Goal: Information Seeking & Learning: Learn about a topic

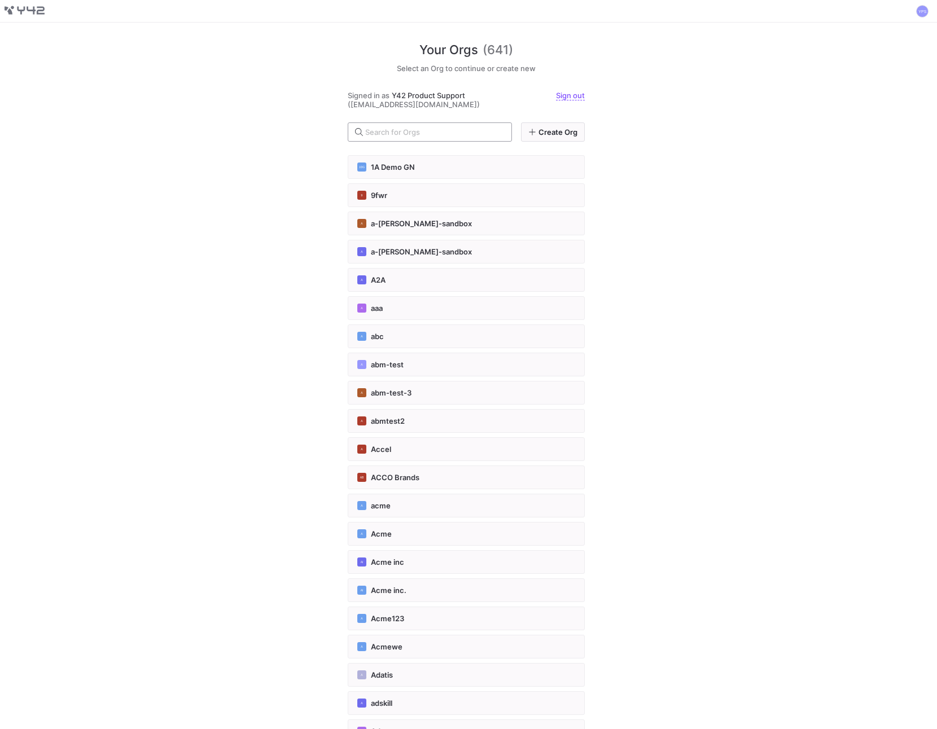
click at [379, 130] on input "text" at bounding box center [433, 132] width 137 height 9
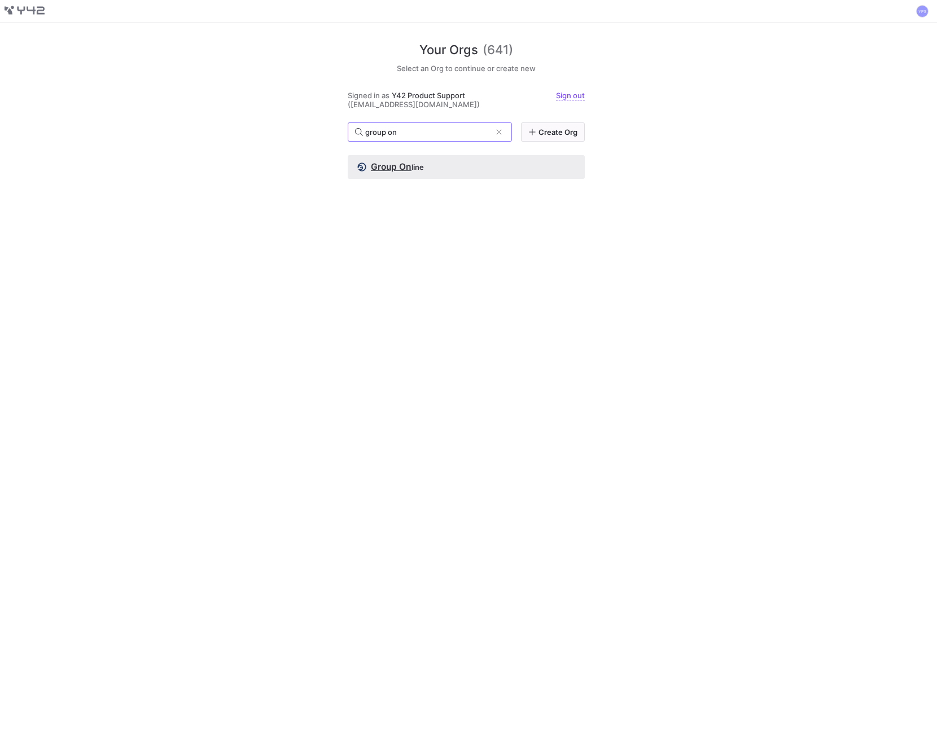
type input "group on"
click at [414, 166] on span "line" at bounding box center [417, 167] width 12 height 9
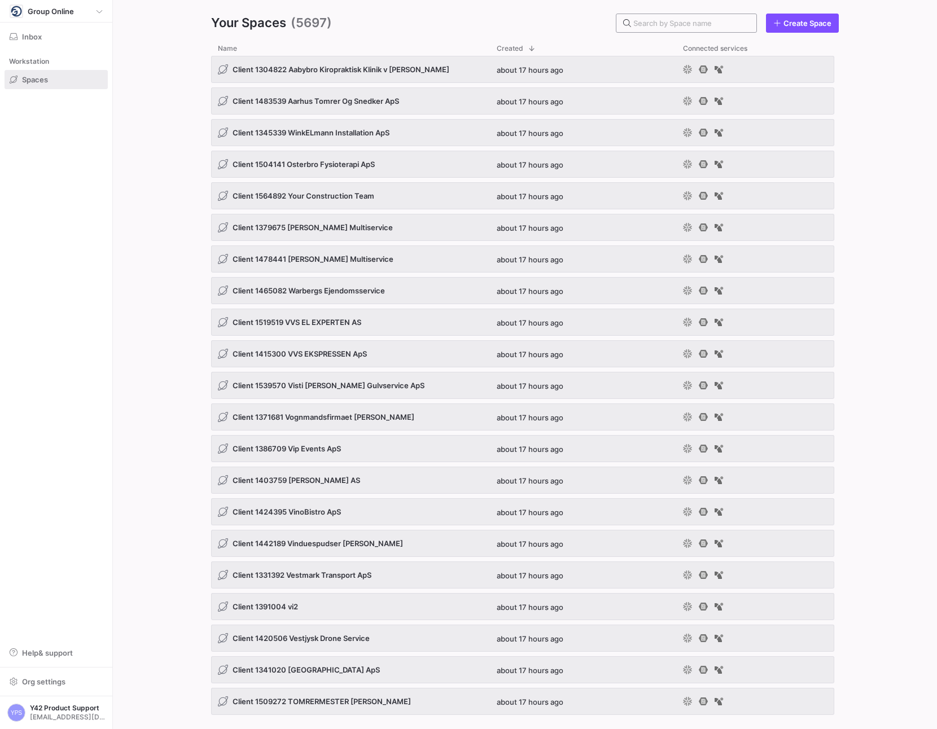
click at [681, 25] on input "text" at bounding box center [690, 23] width 114 height 9
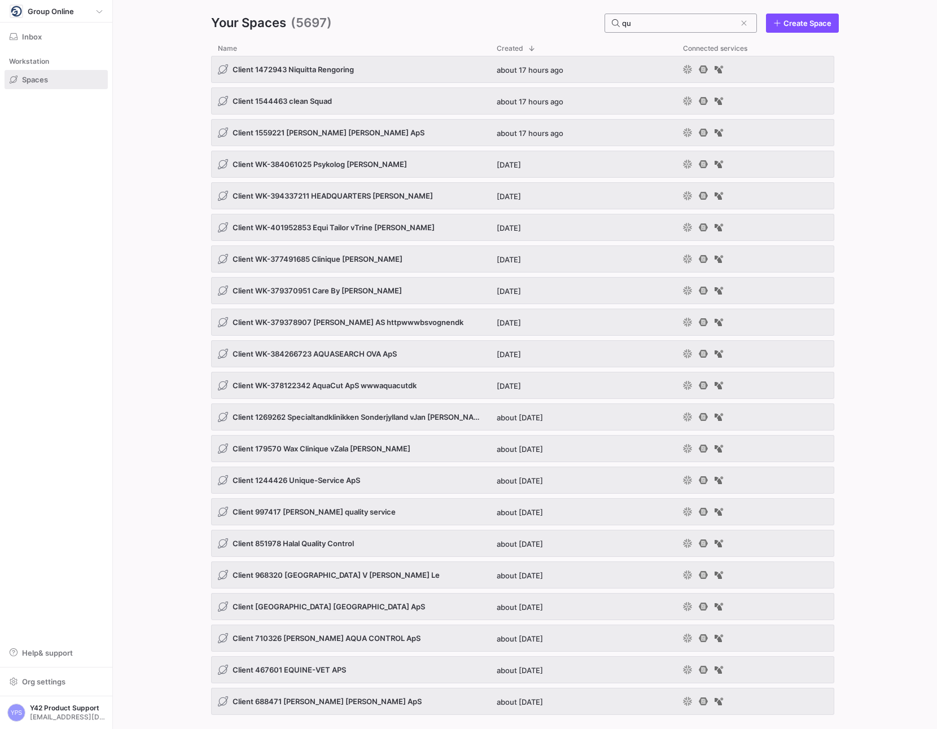
type input "q"
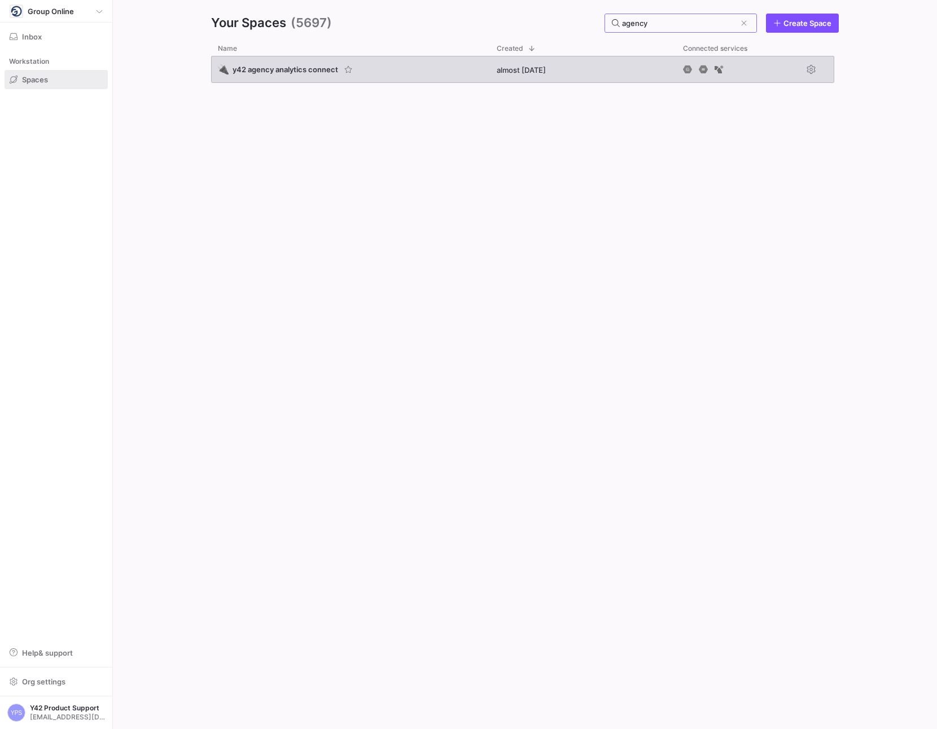
type input "agency"
click at [279, 69] on span "y42 agency analytics connect" at bounding box center [286, 69] width 106 height 9
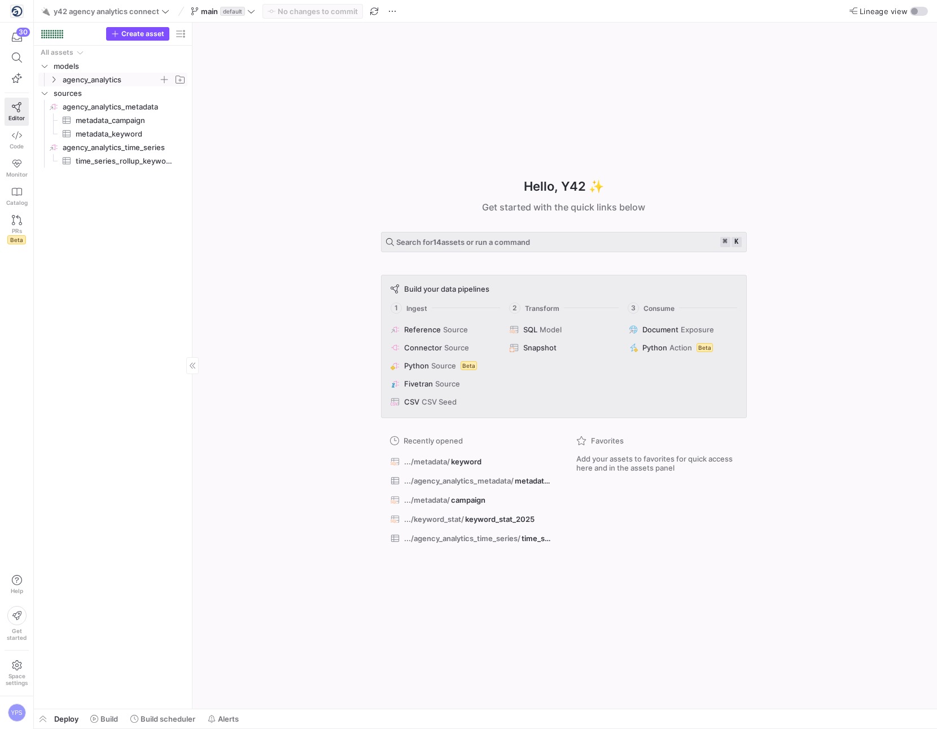
click at [53, 78] on icon "Press SPACE to select this row." at bounding box center [54, 79] width 8 height 7
click at [53, 78] on icon at bounding box center [54, 79] width 8 height 7
click at [62, 96] on icon "Press SPACE to select this row." at bounding box center [63, 93] width 8 height 7
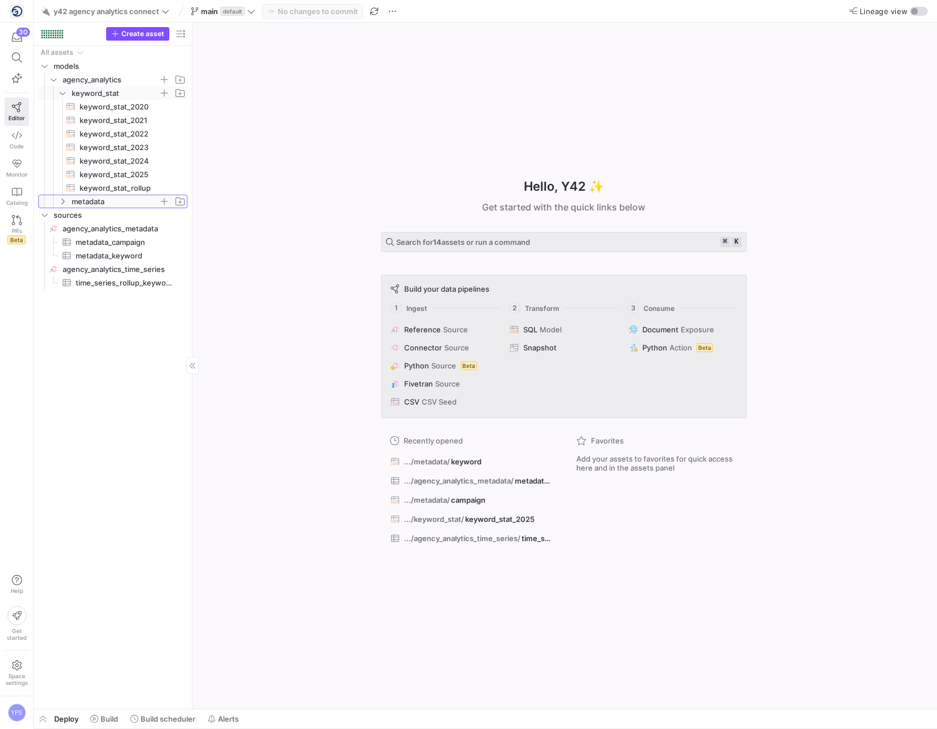
click at [59, 203] on icon "Press SPACE to select this row." at bounding box center [63, 201] width 8 height 7
click at [102, 216] on span "campaign​​​​​​​​​​" at bounding box center [127, 215] width 95 height 13
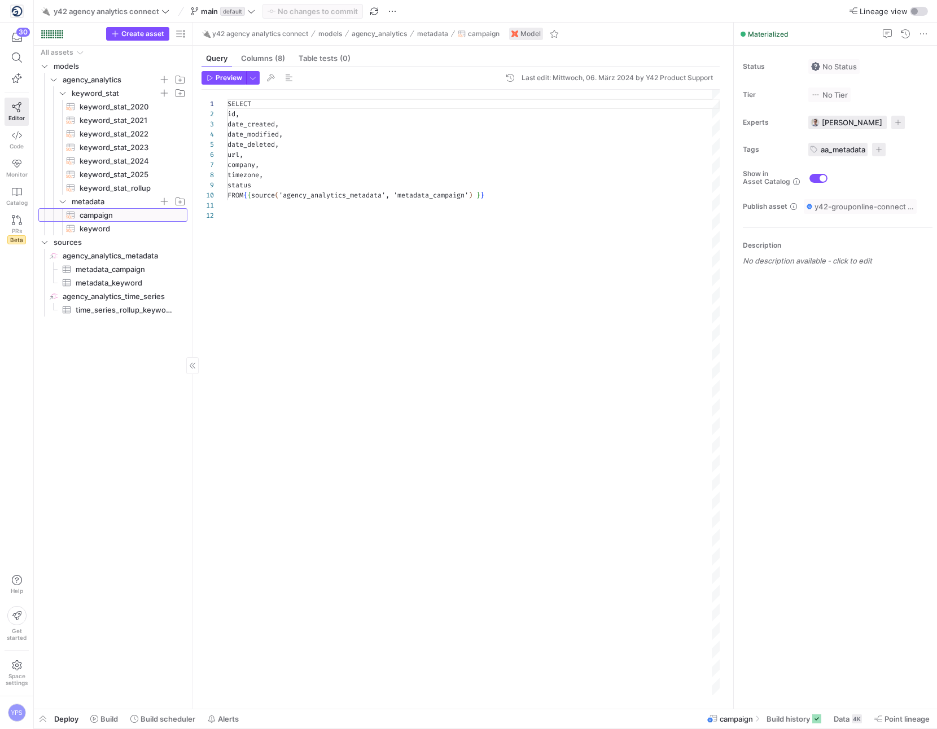
scroll to position [102, 0]
click at [104, 225] on span "keyword​​​​​​​​​​" at bounding box center [127, 228] width 95 height 13
type textarea "SELECT id, date_created, date_modified, date_deleted, keyword_phrase, primary_k…"
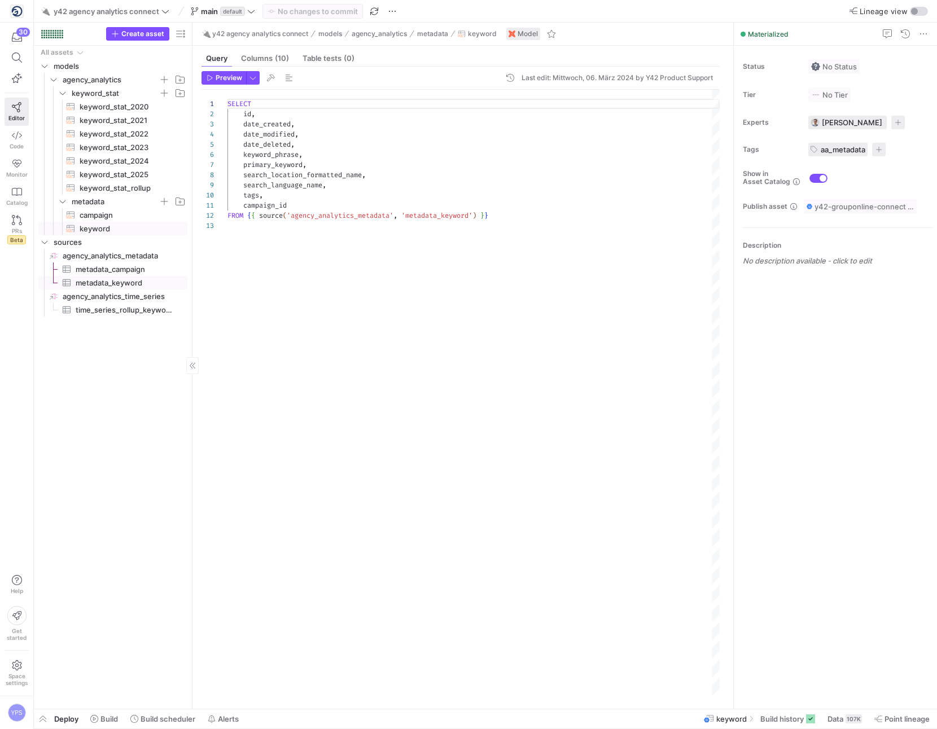
click at [125, 282] on span "metadata_keyword​​​​​​​​​" at bounding box center [125, 283] width 99 height 13
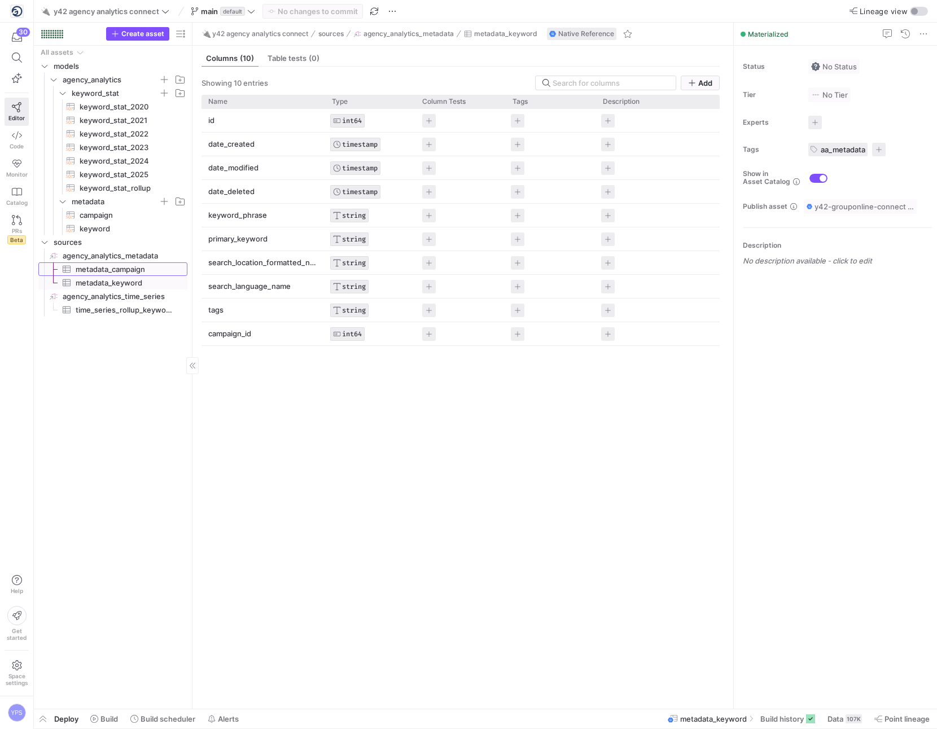
click at [112, 270] on span "metadata_campaign​​​​​​​​​" at bounding box center [125, 269] width 99 height 13
click at [91, 225] on span "keyword​​​​​​​​​​" at bounding box center [127, 228] width 95 height 13
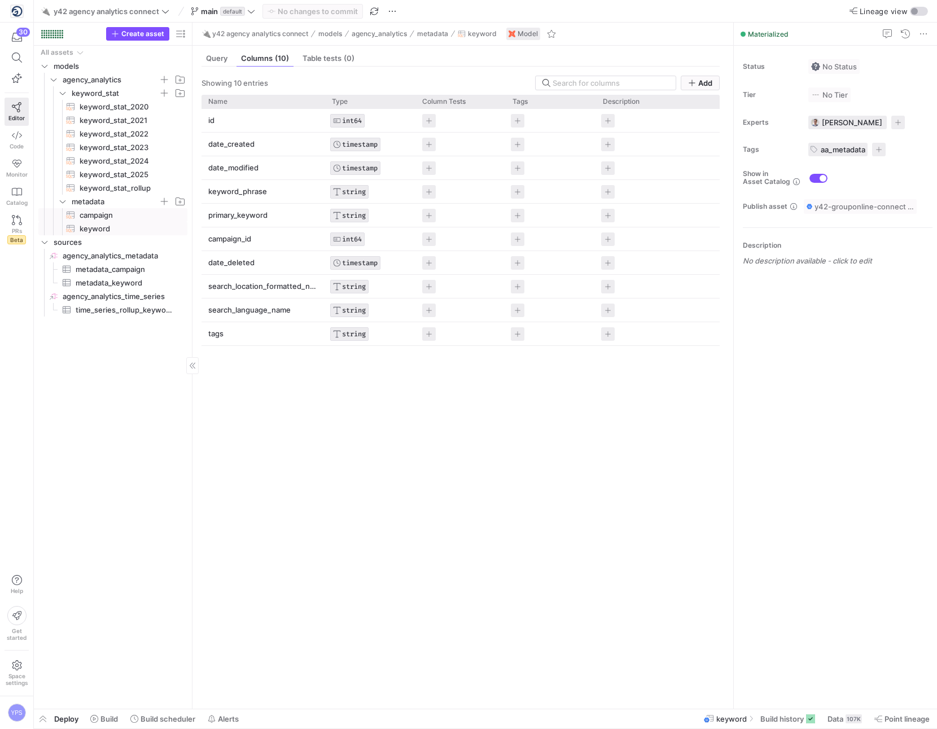
click at [94, 213] on span "campaign​​​​​​​​​​" at bounding box center [127, 215] width 95 height 13
click at [212, 56] on span "Query" at bounding box center [216, 58] width 21 height 7
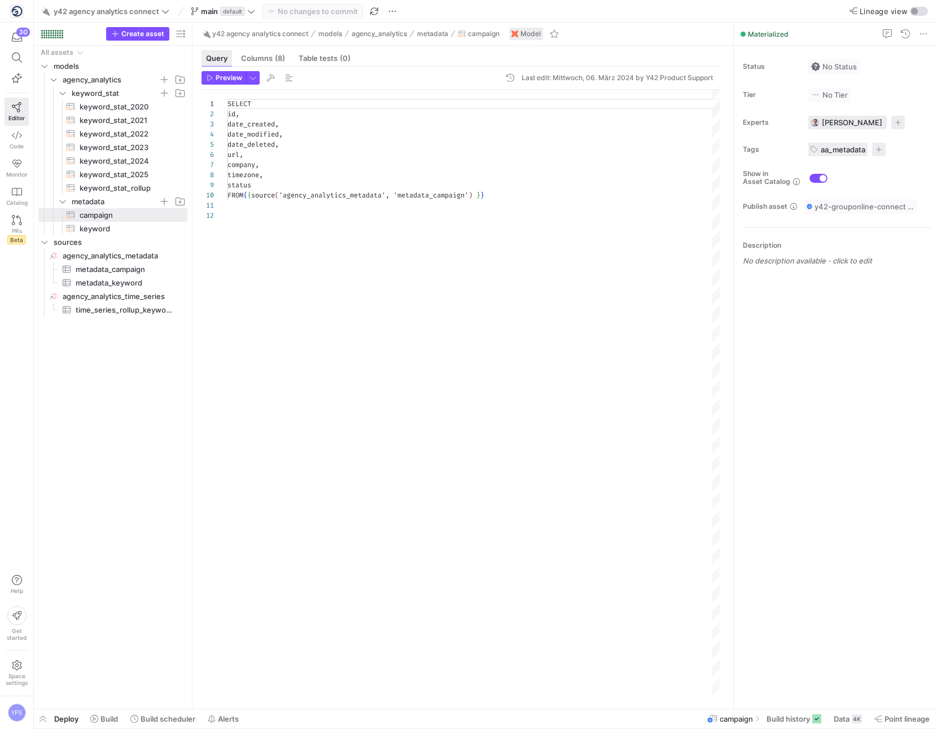
scroll to position [102, 0]
click at [255, 77] on span "button" at bounding box center [253, 78] width 12 height 12
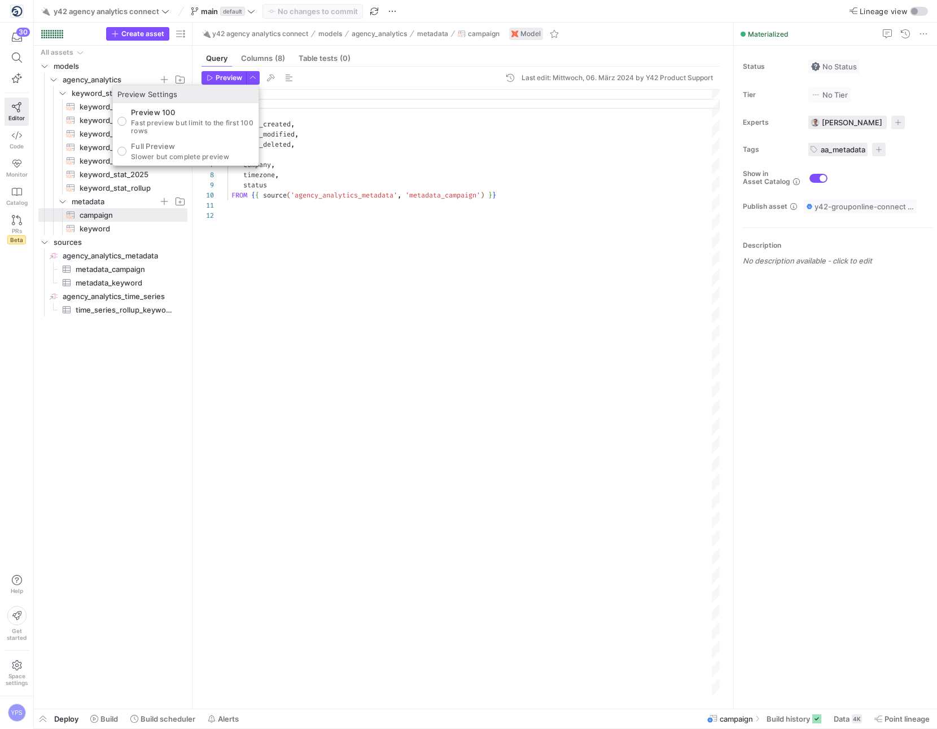
click at [163, 154] on p "Slower but complete preview" at bounding box center [180, 157] width 98 height 8
click at [121, 153] on input "Full Preview Slower but complete preview" at bounding box center [121, 151] width 9 height 9
radio input "true"
click at [371, 80] on div at bounding box center [468, 364] width 937 height 729
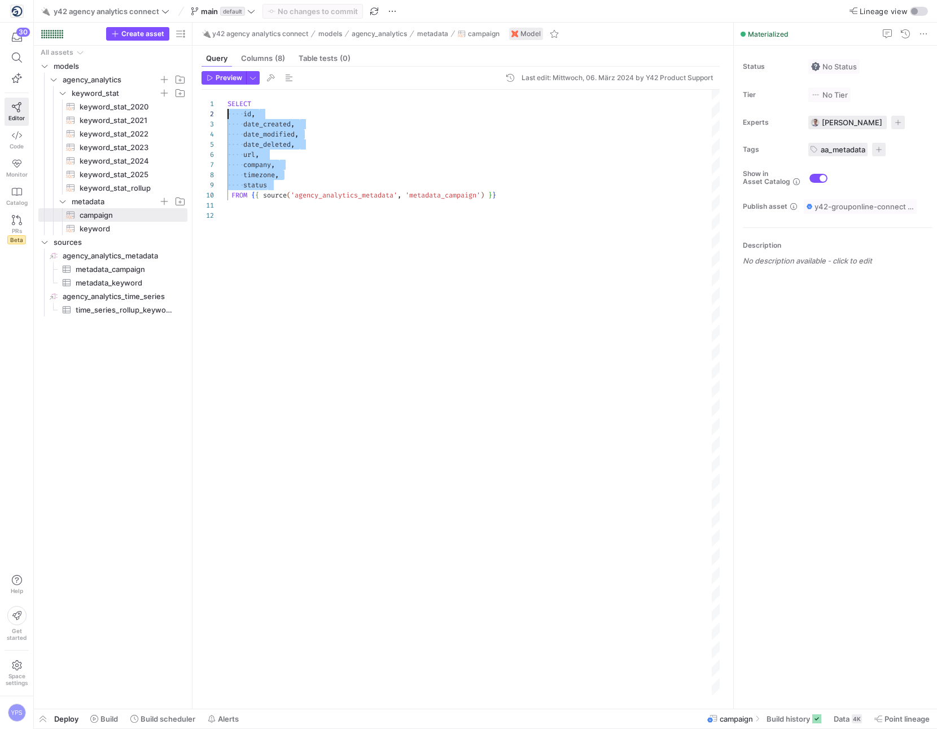
scroll to position [10, 0]
drag, startPoint x: 275, startPoint y: 186, endPoint x: 192, endPoint y: 117, distance: 107.8
click at [227, 117] on div "SELECT id , date_created , date_modified , date_deleted , url , company , timez…" at bounding box center [473, 393] width 492 height 606
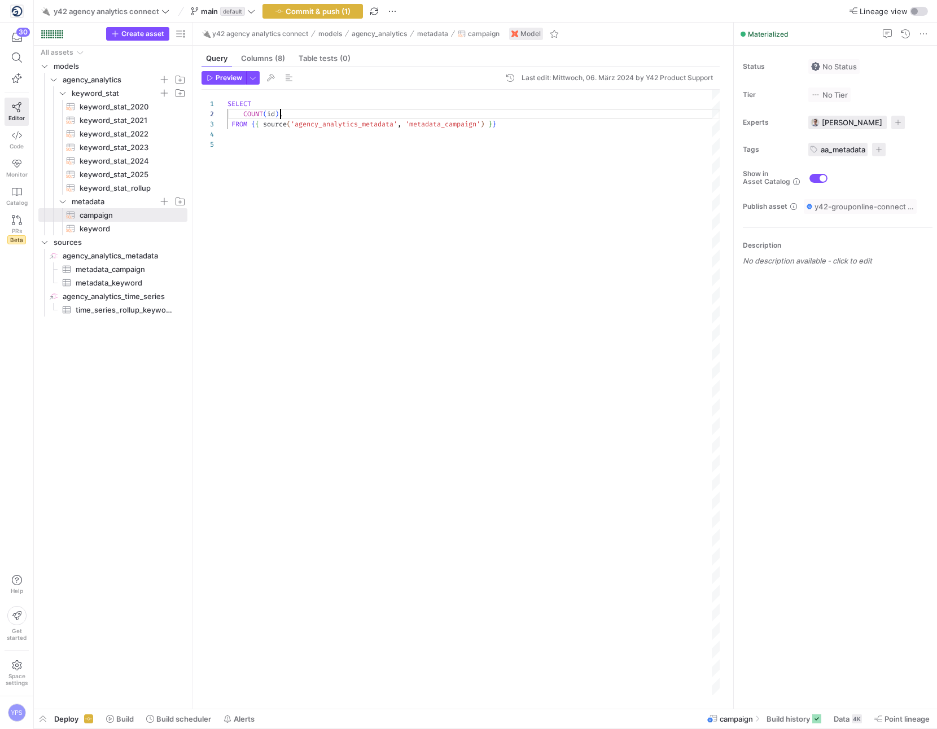
scroll to position [10, 53]
type textarea "SELECT COUNT(id), FROM {{ source('agency_analytics_metadata', 'metadata_campaig…"
click at [254, 80] on span "button" at bounding box center [253, 78] width 12 height 12
click at [360, 83] on div at bounding box center [468, 364] width 937 height 729
click at [217, 80] on span "Preview" at bounding box center [229, 78] width 27 height 8
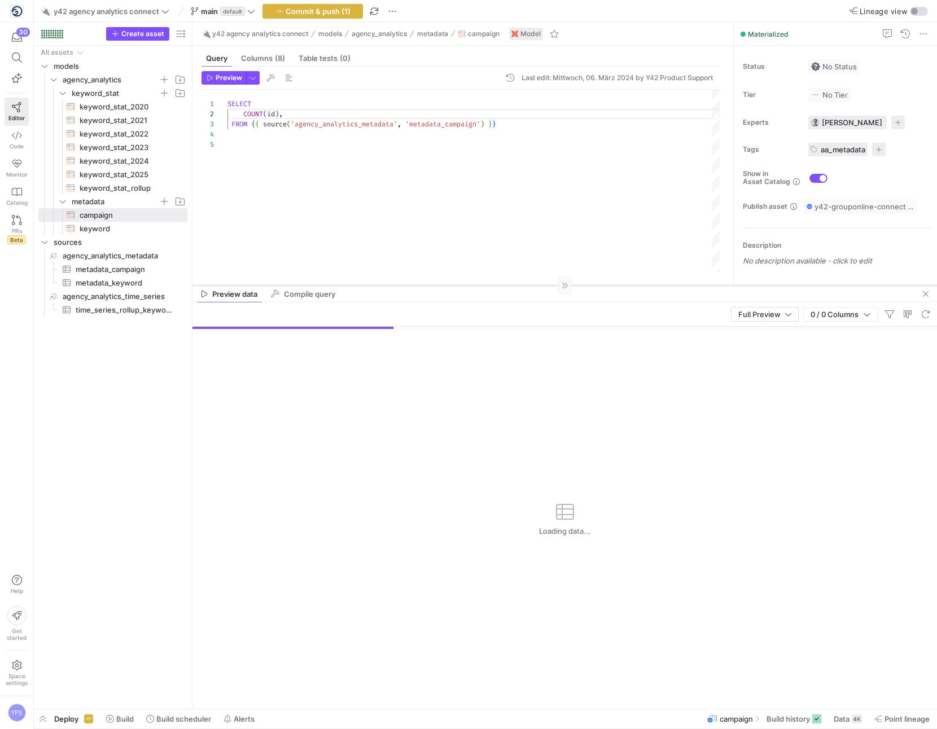
drag, startPoint x: 406, startPoint y: 511, endPoint x: 450, endPoint y: 286, distance: 229.9
click at [449, 285] on div at bounding box center [564, 285] width 745 height 1
click at [309, 112] on div "SELECT COUNT ( id ) , FROM { { source ( 'agency_analytics_metadata' , 'metadata…" at bounding box center [473, 181] width 492 height 182
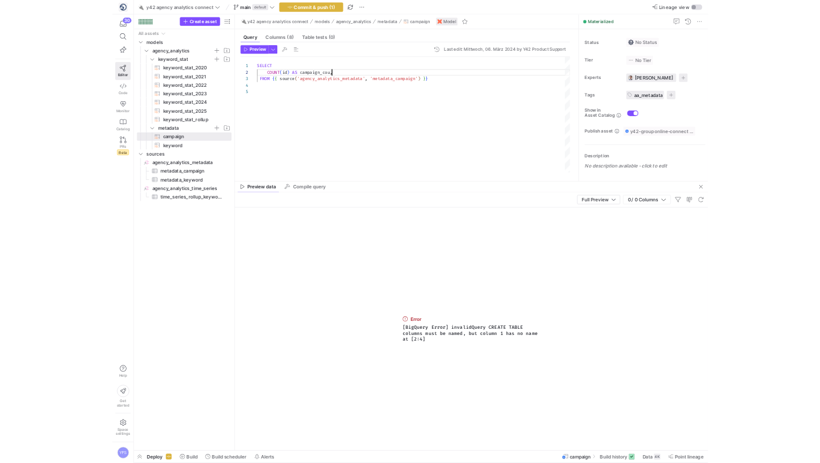
scroll to position [10, 126]
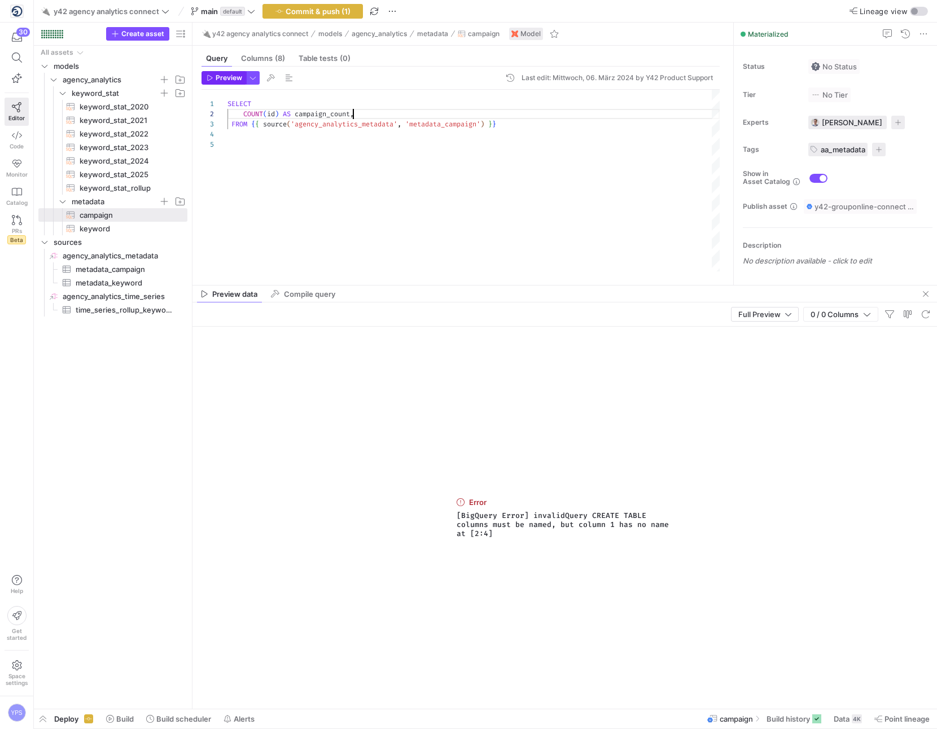
type textarea "SELECT COUNT(id) AS campaign_count, FROM {{ source('agency_analytics_metadata',…"
click at [220, 82] on span "button" at bounding box center [223, 78] width 43 height 12
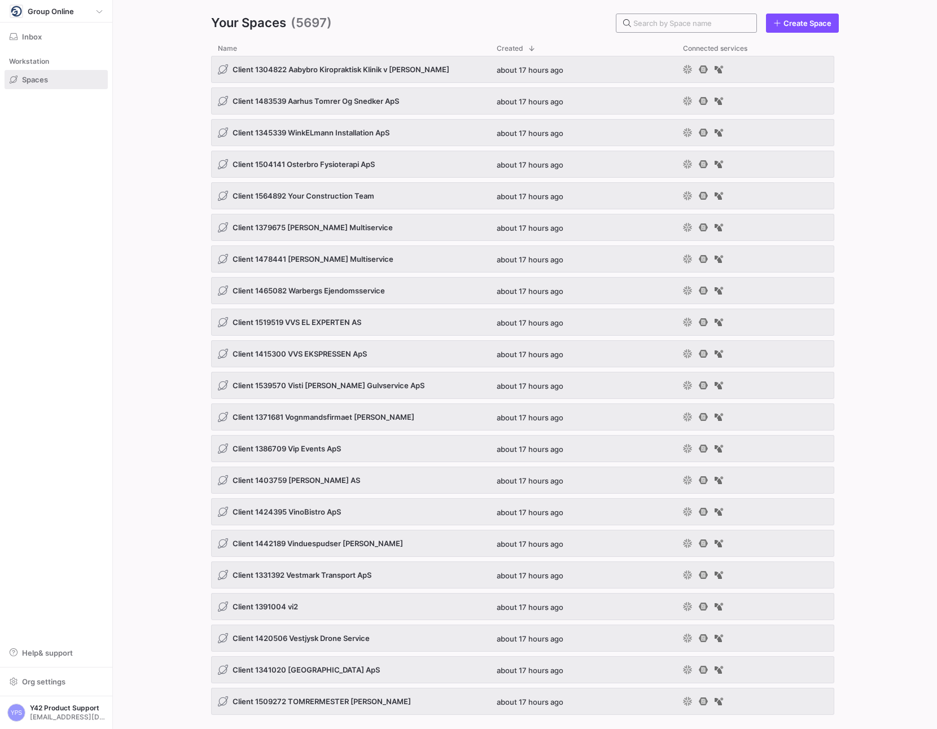
click at [665, 26] on input "text" at bounding box center [690, 23] width 114 height 9
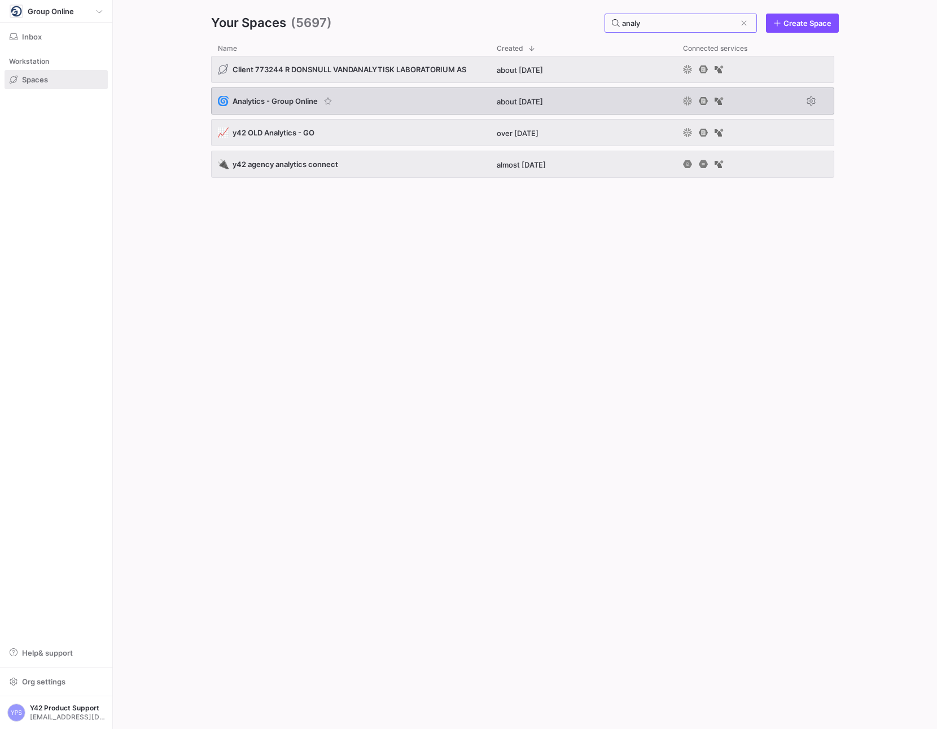
type input "analy"
click at [436, 104] on div "🌀 Analytics - Group Online" at bounding box center [350, 100] width 279 height 27
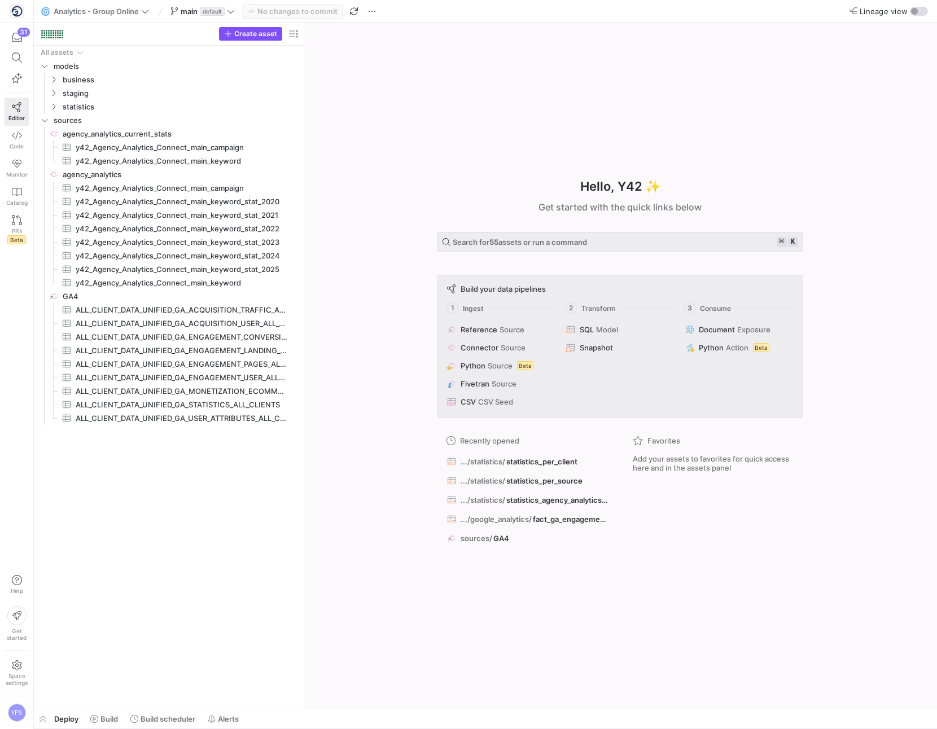
drag, startPoint x: 192, startPoint y: 157, endPoint x: 316, endPoint y: 157, distance: 123.6
click at [52, 94] on icon "Press SPACE to select this row." at bounding box center [54, 93] width 8 height 7
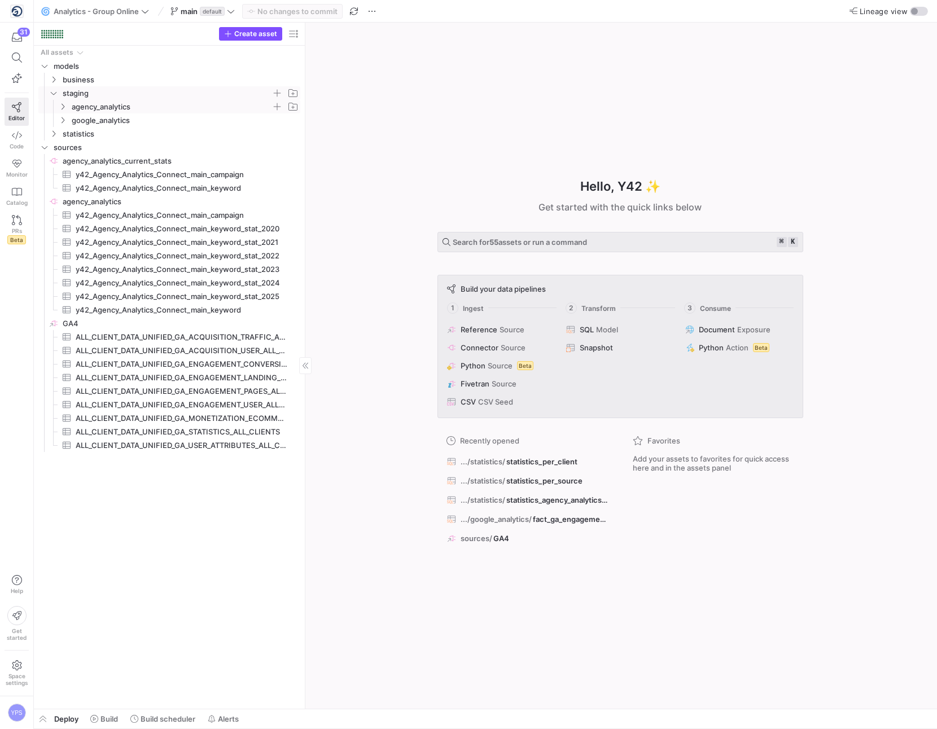
click at [57, 111] on span "agency_analytics" at bounding box center [178, 106] width 243 height 12
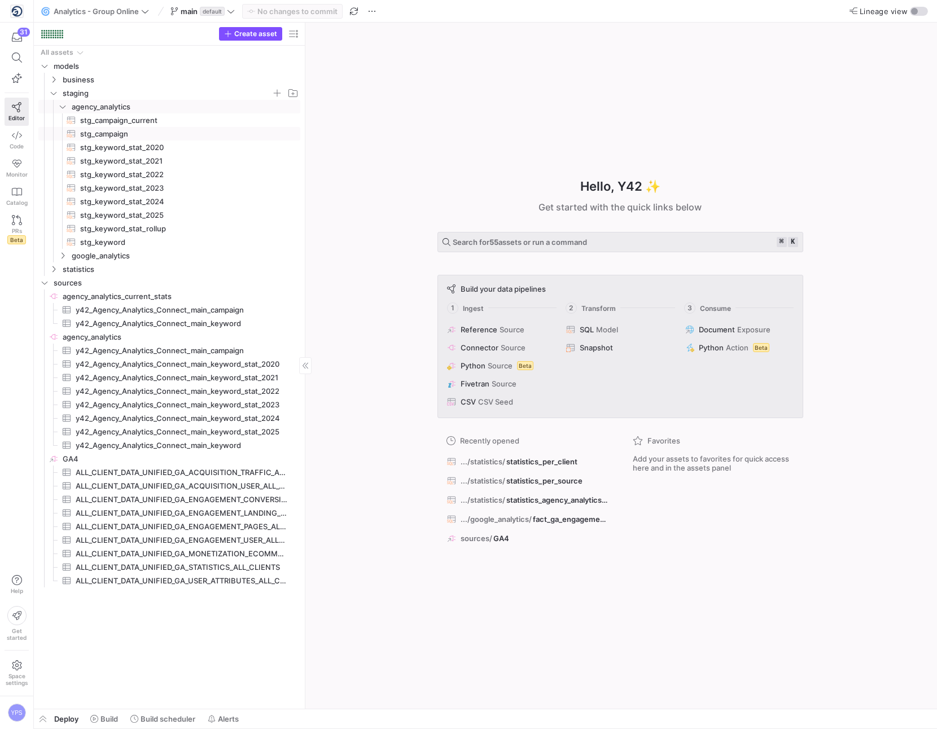
click at [121, 132] on span "stg_campaign​​​​​​​​​​" at bounding box center [183, 134] width 207 height 13
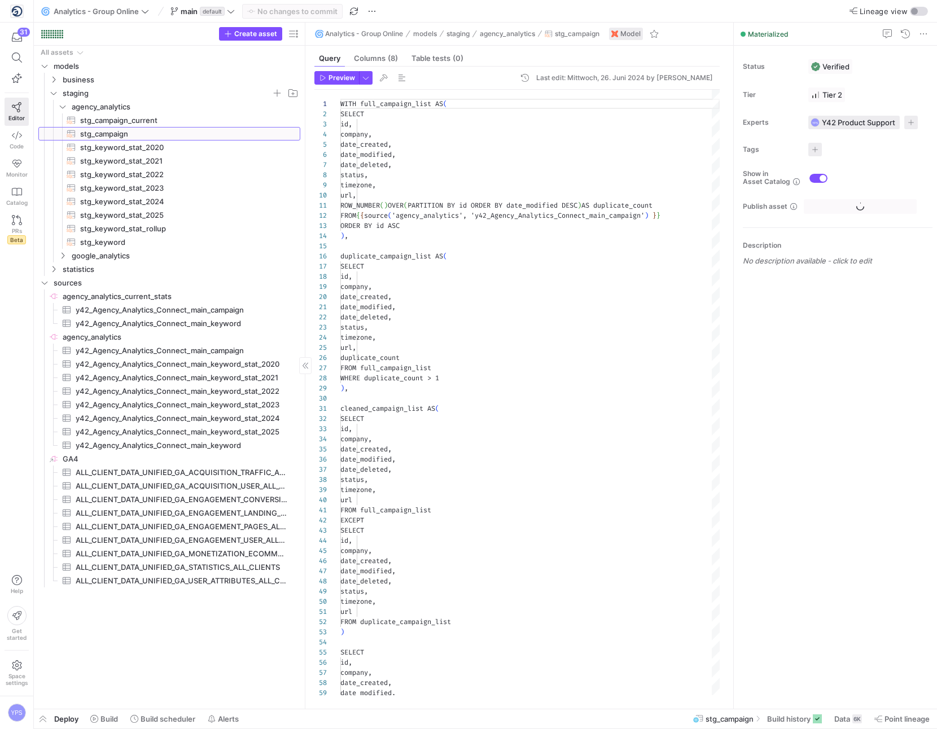
scroll to position [102, 0]
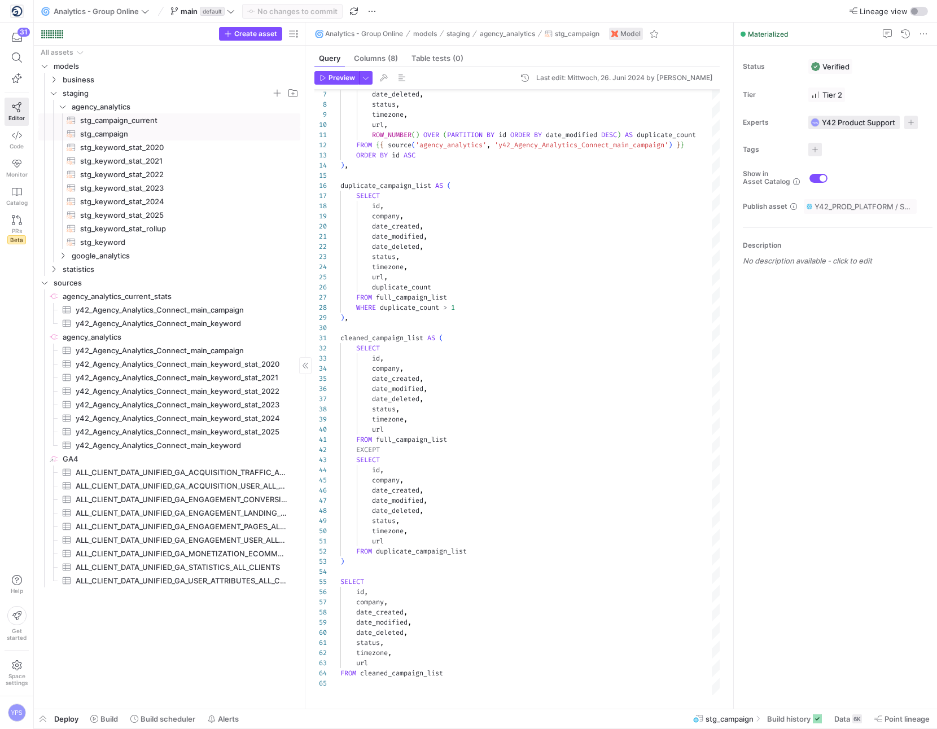
click at [99, 116] on span "stg_campaign_current​​​​​​​​​​" at bounding box center [183, 120] width 207 height 13
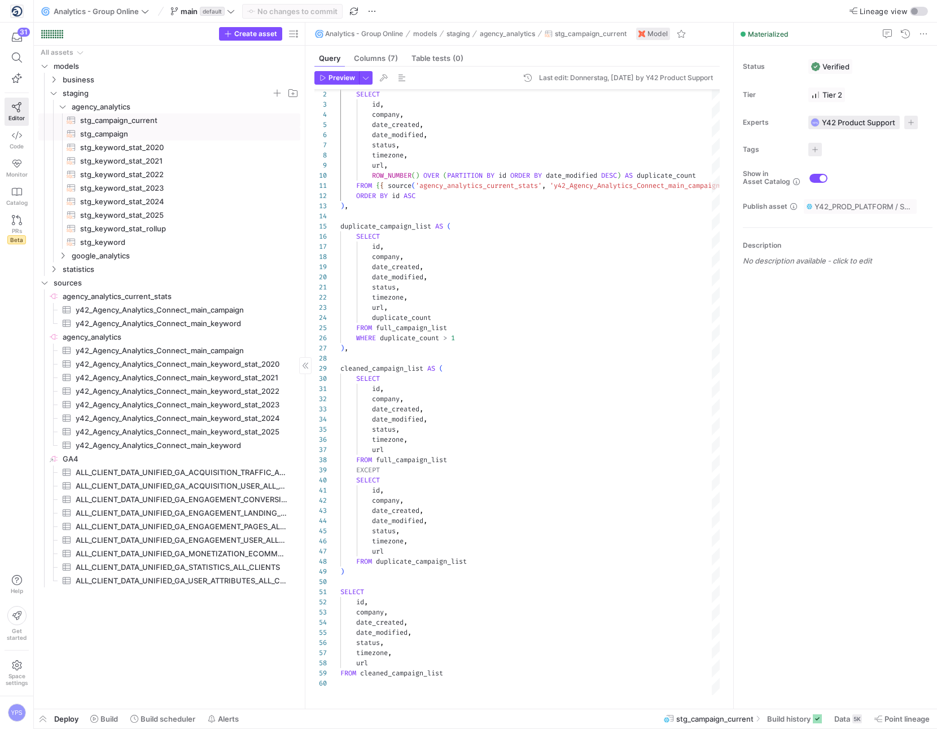
click at [99, 130] on span "stg_campaign​​​​​​​​​​" at bounding box center [183, 134] width 207 height 13
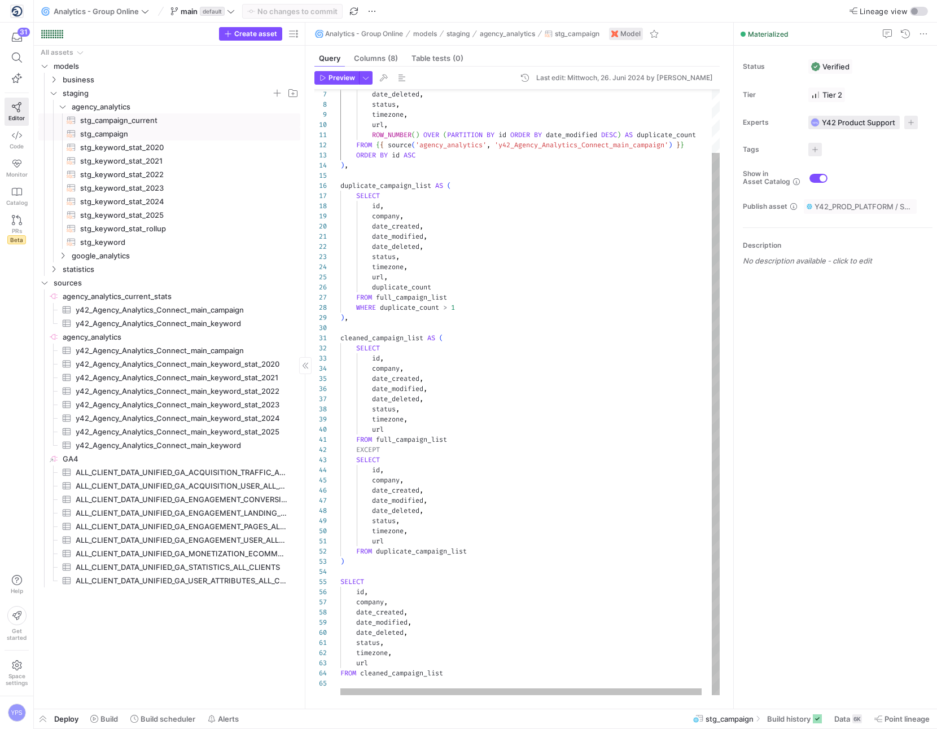
click at [99, 118] on span "stg_campaign_current​​​​​​​​​​" at bounding box center [183, 120] width 207 height 13
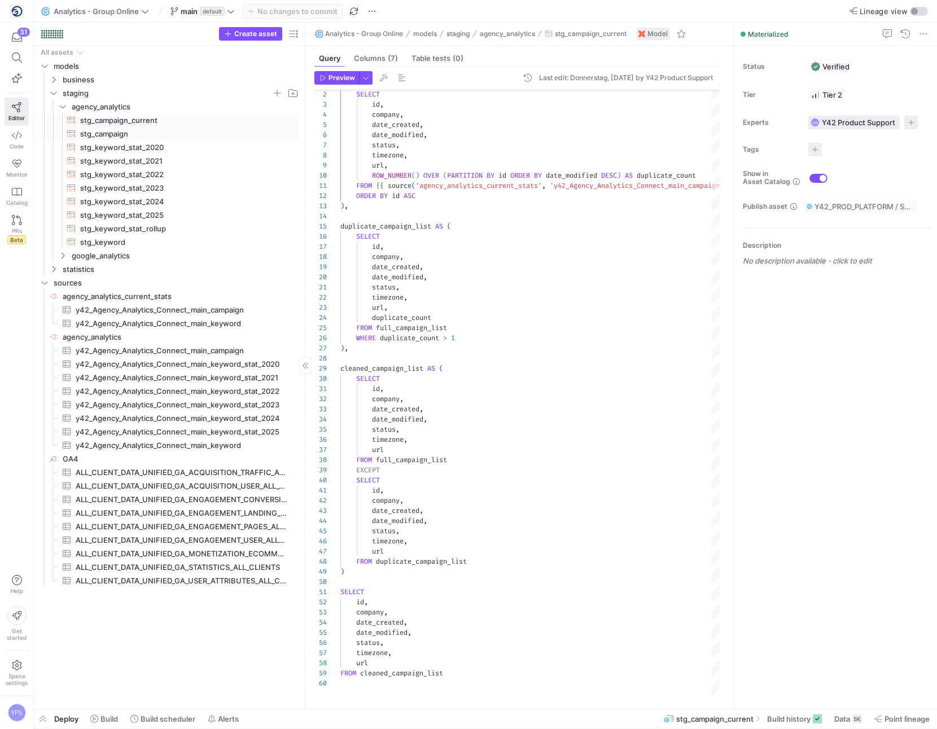
click at [98, 134] on span "stg_campaign​​​​​​​​​​" at bounding box center [183, 134] width 207 height 13
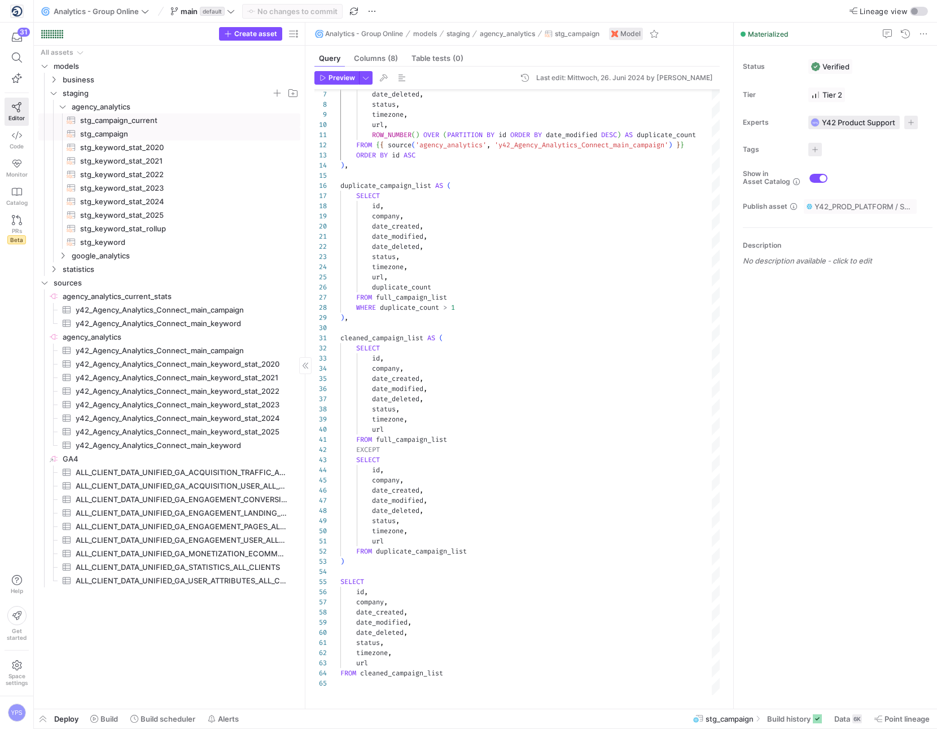
click at [152, 121] on span "stg_campaign_current​​​​​​​​​​" at bounding box center [183, 120] width 207 height 13
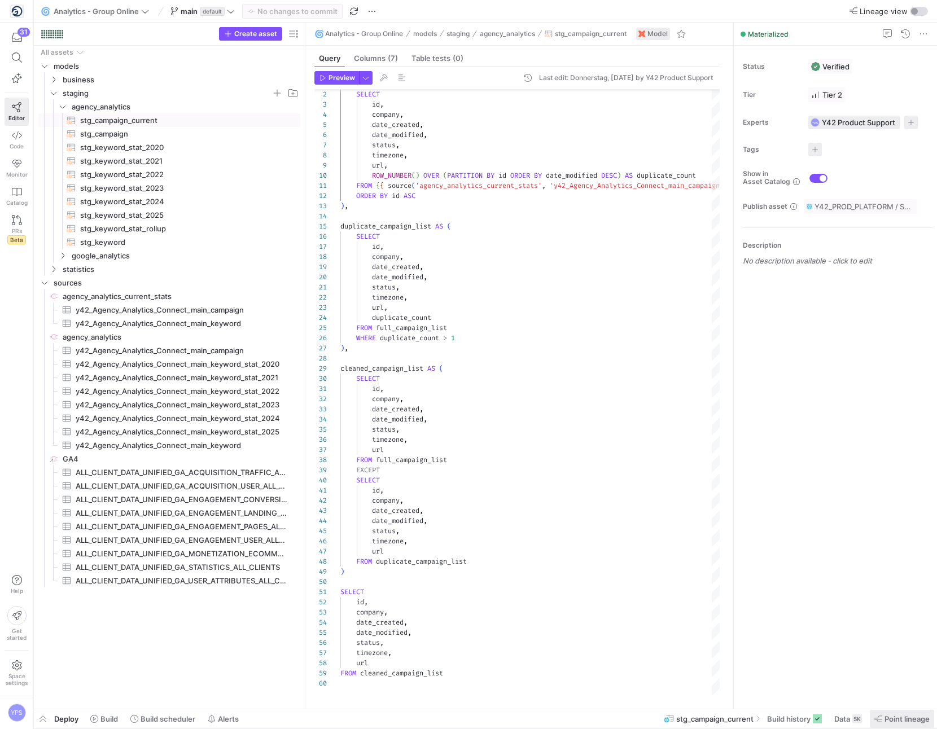
click at [893, 712] on span at bounding box center [902, 719] width 64 height 18
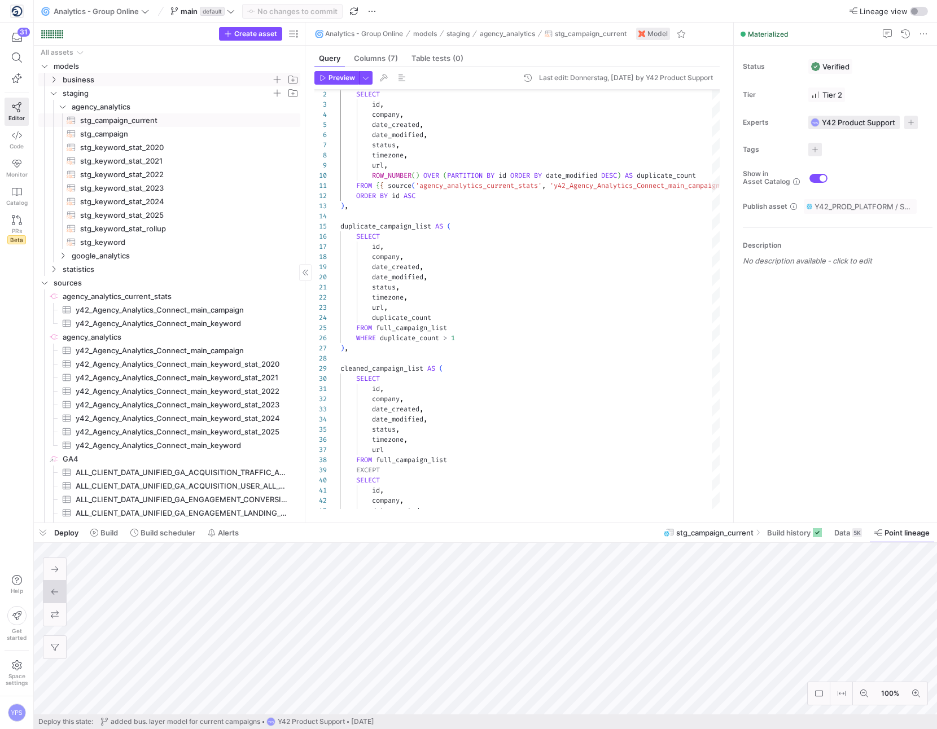
click at [51, 79] on icon "Press SPACE to select this row." at bounding box center [54, 79] width 8 height 7
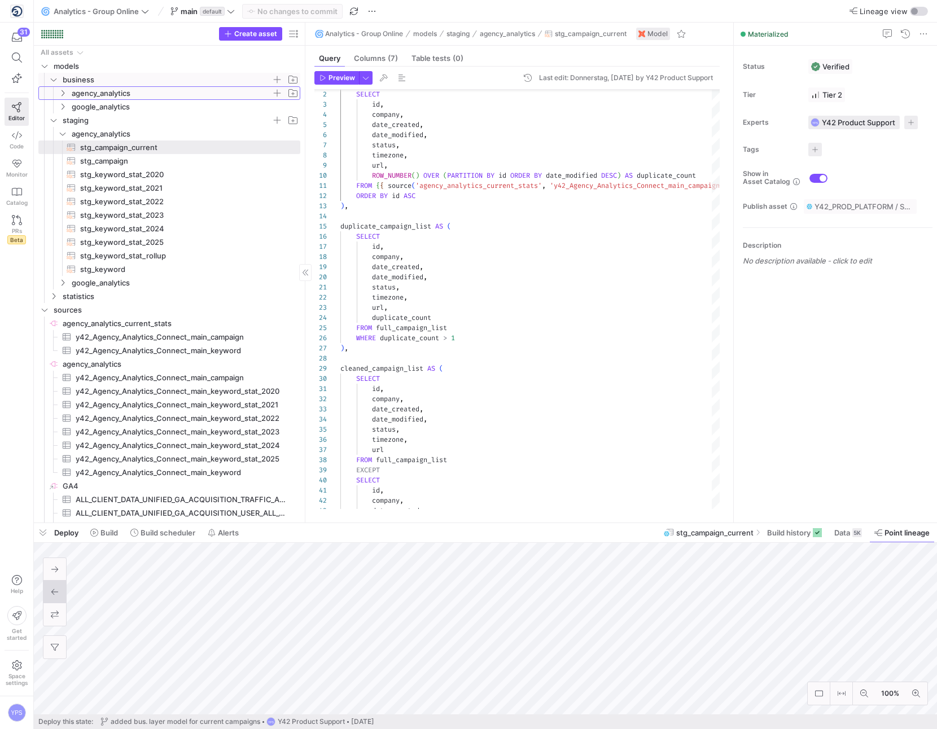
click at [58, 89] on y42-icon "Press SPACE to select this row." at bounding box center [62, 93] width 9 height 9
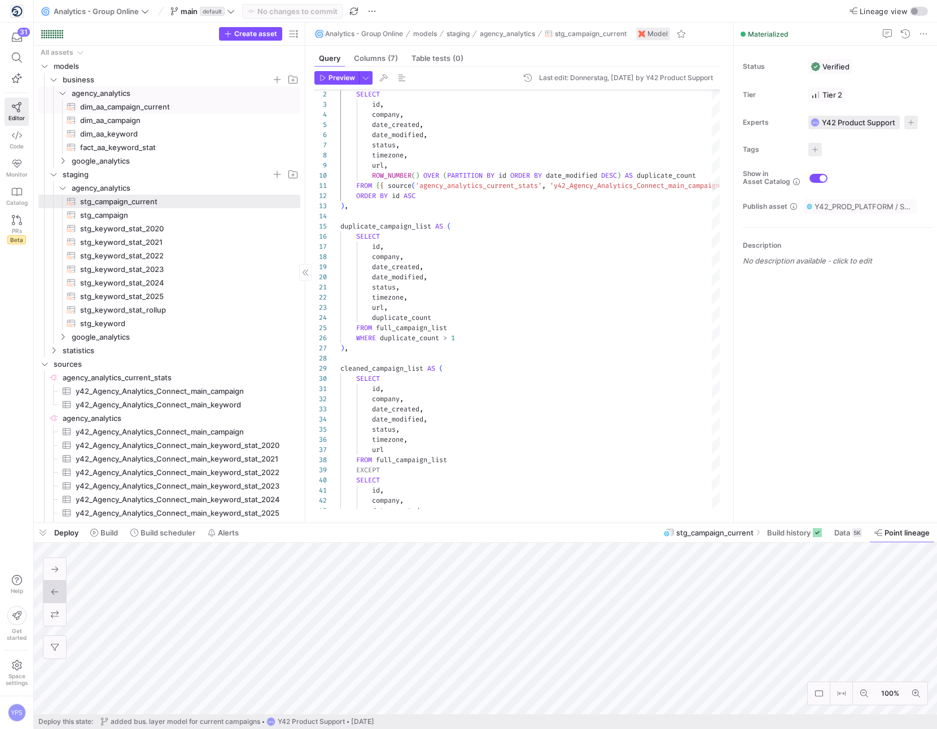
click at [148, 105] on span "dim_aa_campaign_current​​​​​​​​​​" at bounding box center [183, 106] width 207 height 13
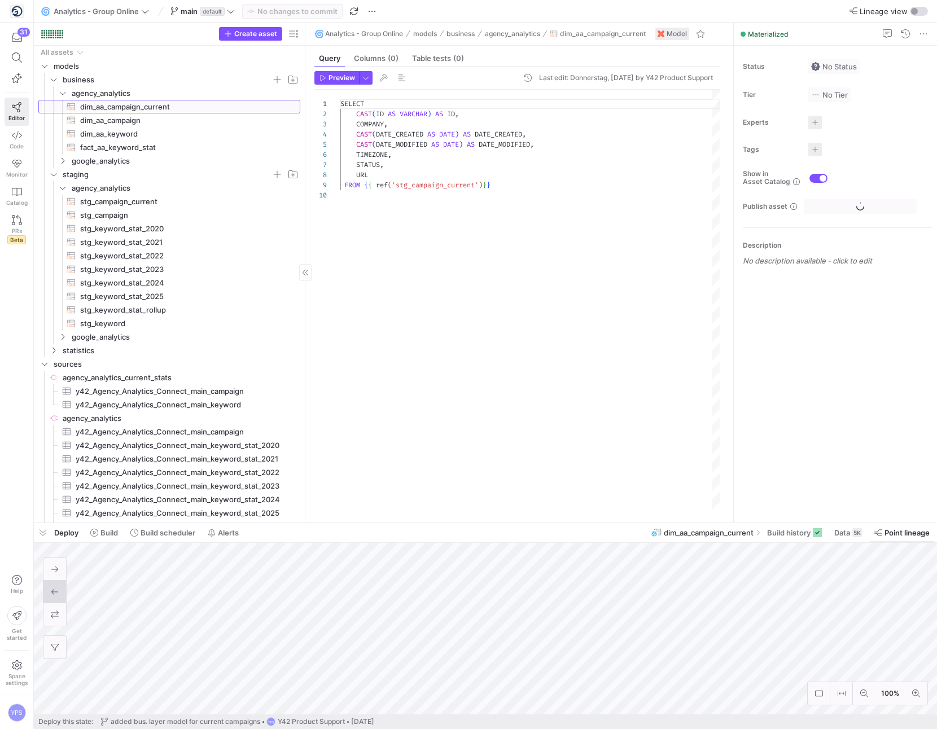
scroll to position [91, 0]
click at [140, 120] on span "dim_aa_campaign​​​​​​​​​​" at bounding box center [183, 120] width 207 height 13
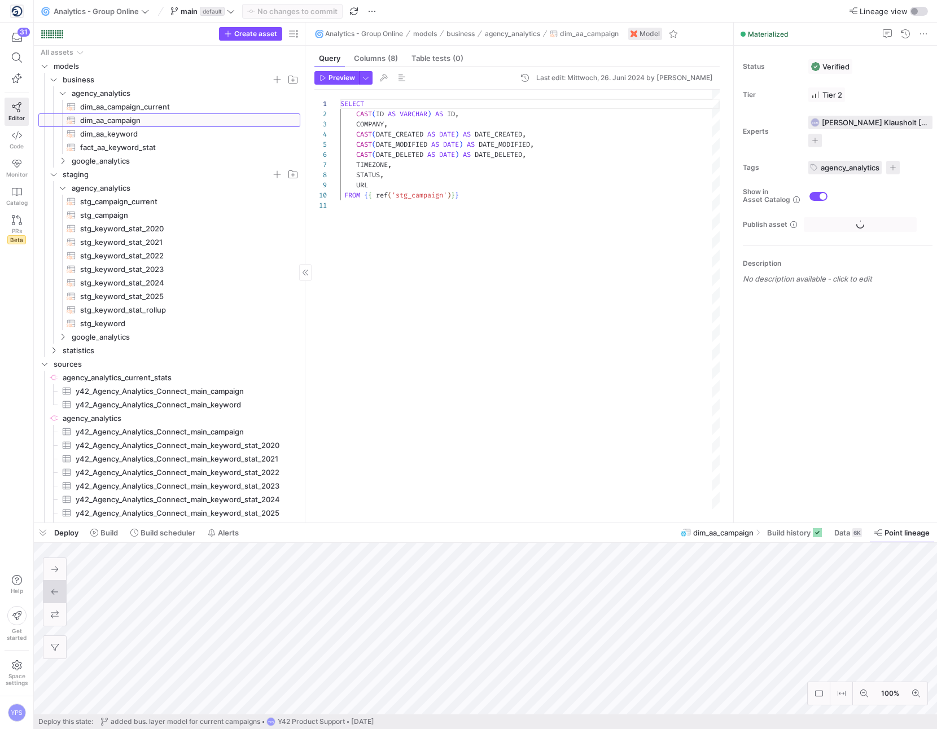
scroll to position [102, 0]
click at [146, 106] on span "dim_aa_campaign_current​​​​​​​​​​" at bounding box center [183, 106] width 207 height 13
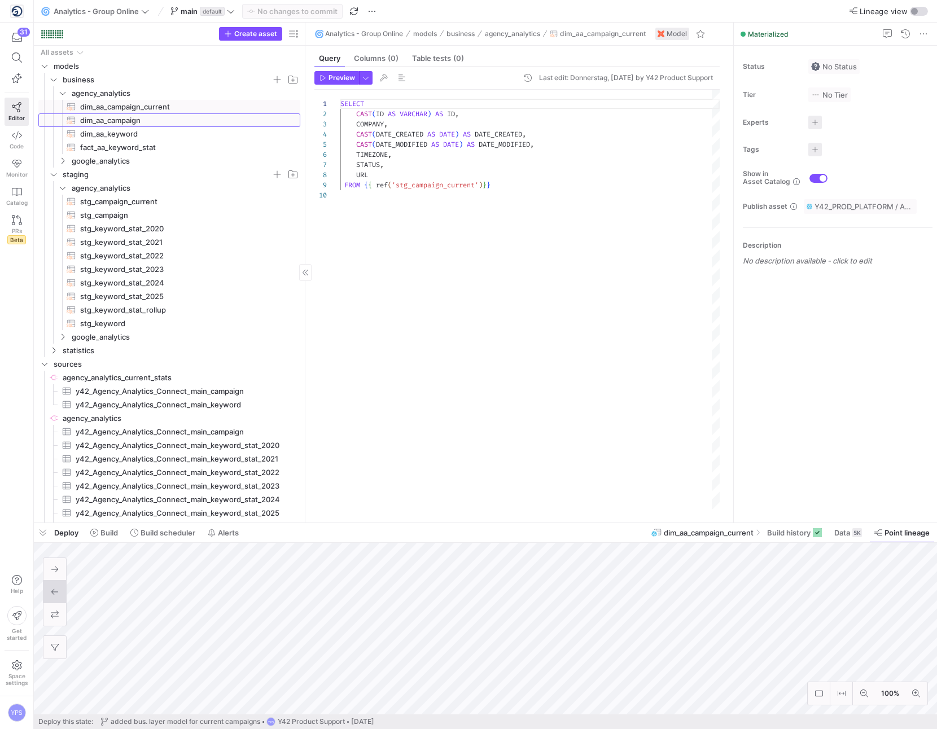
click at [138, 120] on span "dim_aa_campaign​​​​​​​​​​" at bounding box center [183, 120] width 207 height 13
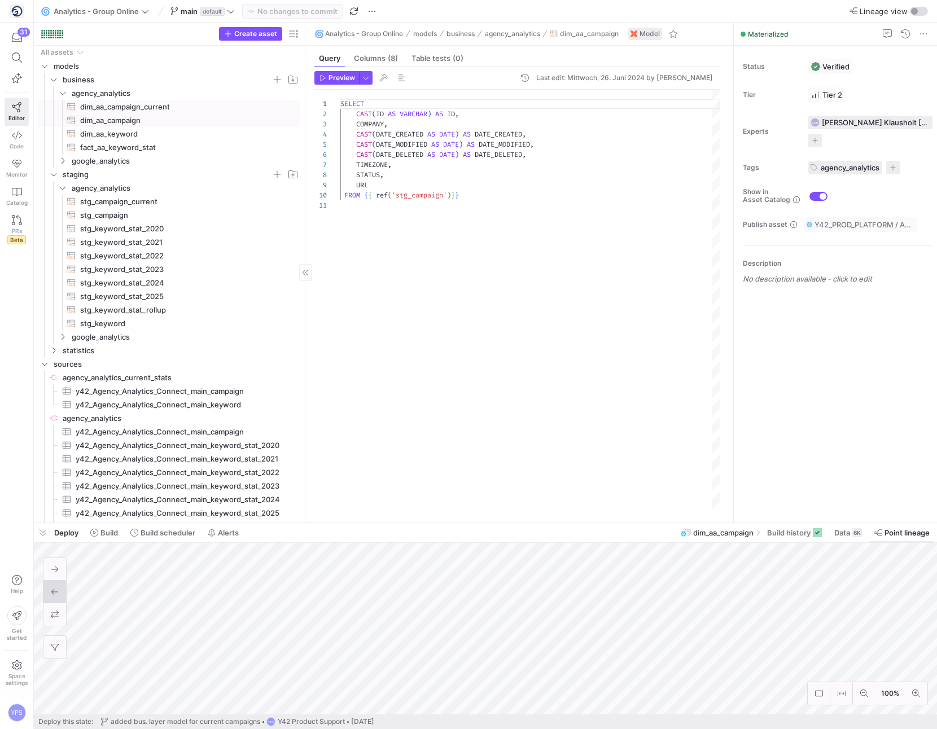
click at [141, 107] on span "dim_aa_campaign_current​​​​​​​​​​" at bounding box center [183, 106] width 207 height 13
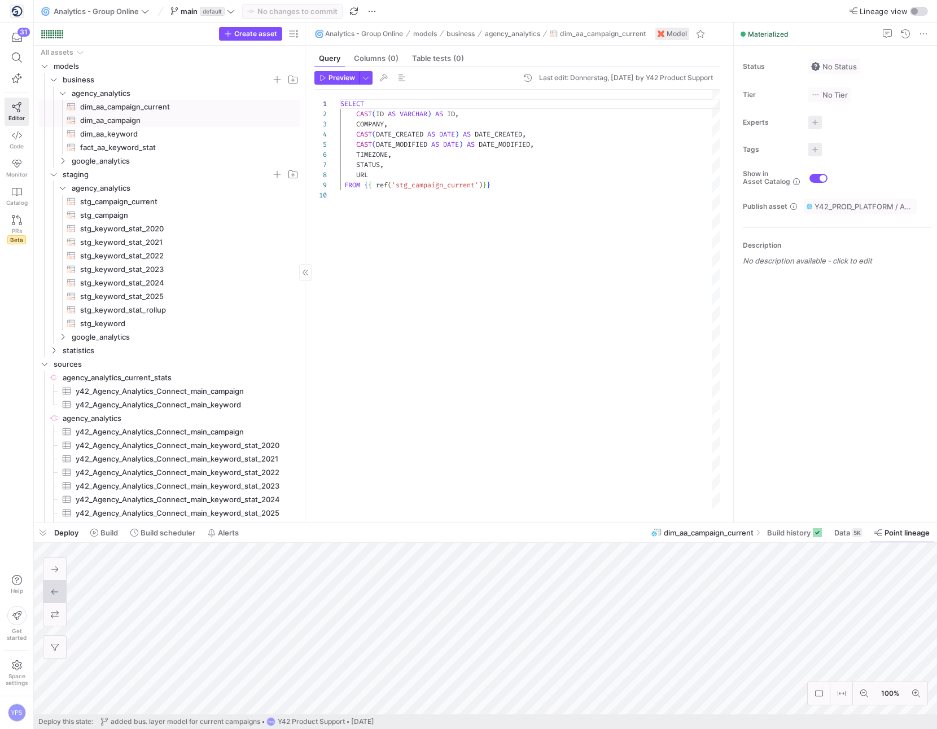
click at [134, 117] on span "dim_aa_campaign​​​​​​​​​​" at bounding box center [183, 120] width 207 height 13
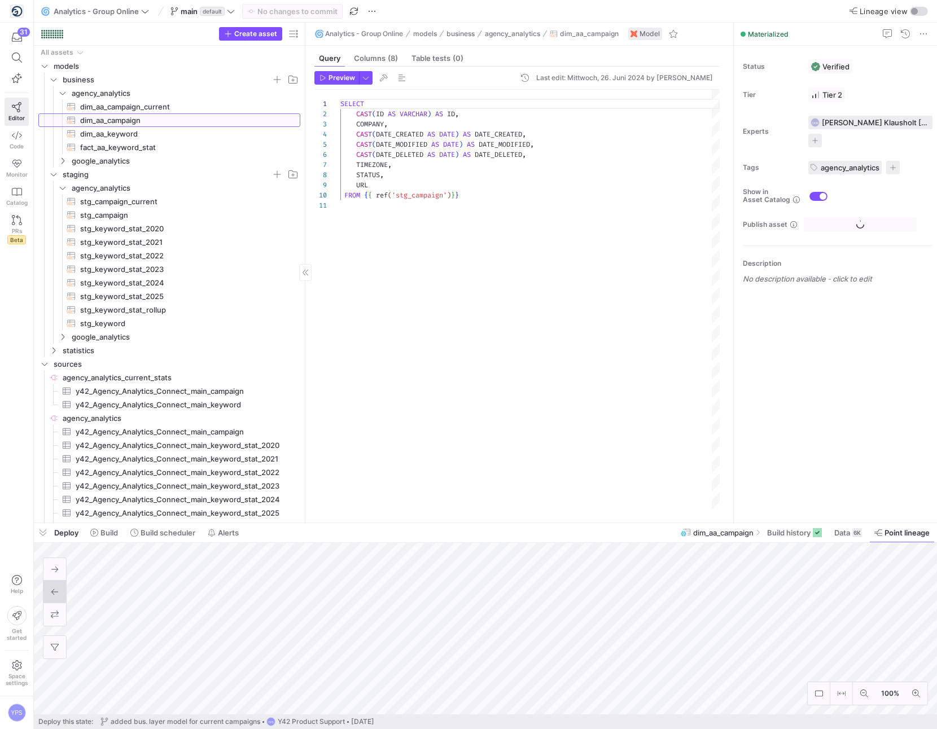
scroll to position [102, 0]
click at [56, 351] on icon "Press SPACE to select this row." at bounding box center [54, 350] width 8 height 7
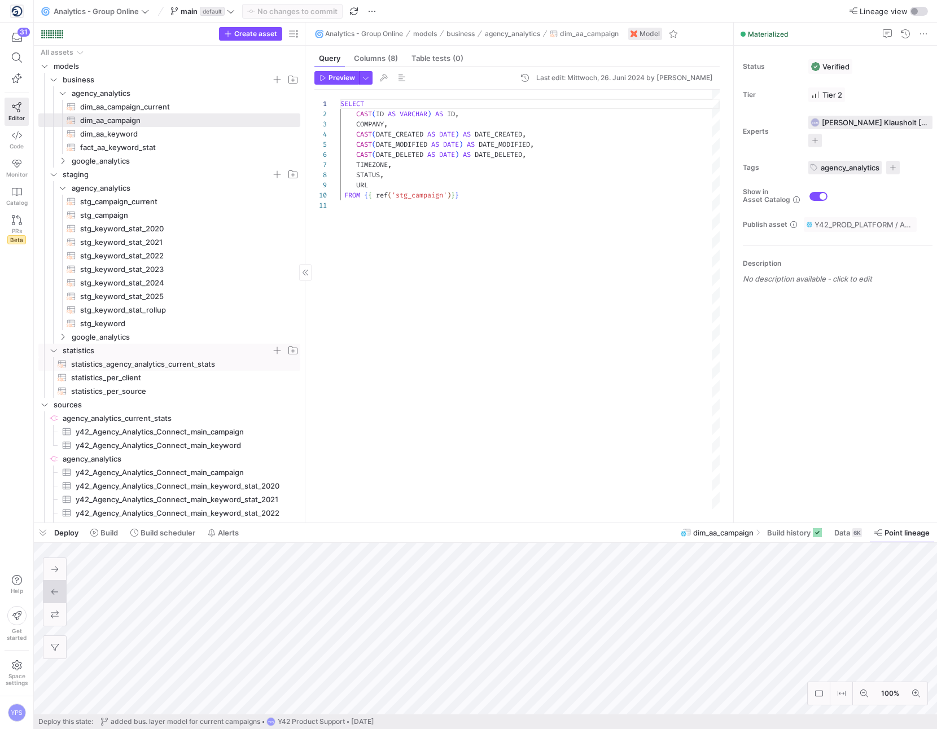
click at [87, 364] on span "statistics_agency_analytics_current_stats​​​​​​​​​​" at bounding box center [179, 364] width 216 height 13
type textarea "SELECT CURRENT_DATE() AS DATE, 'Current Campaign Count' AS STAT, COUNT(id) as c…"
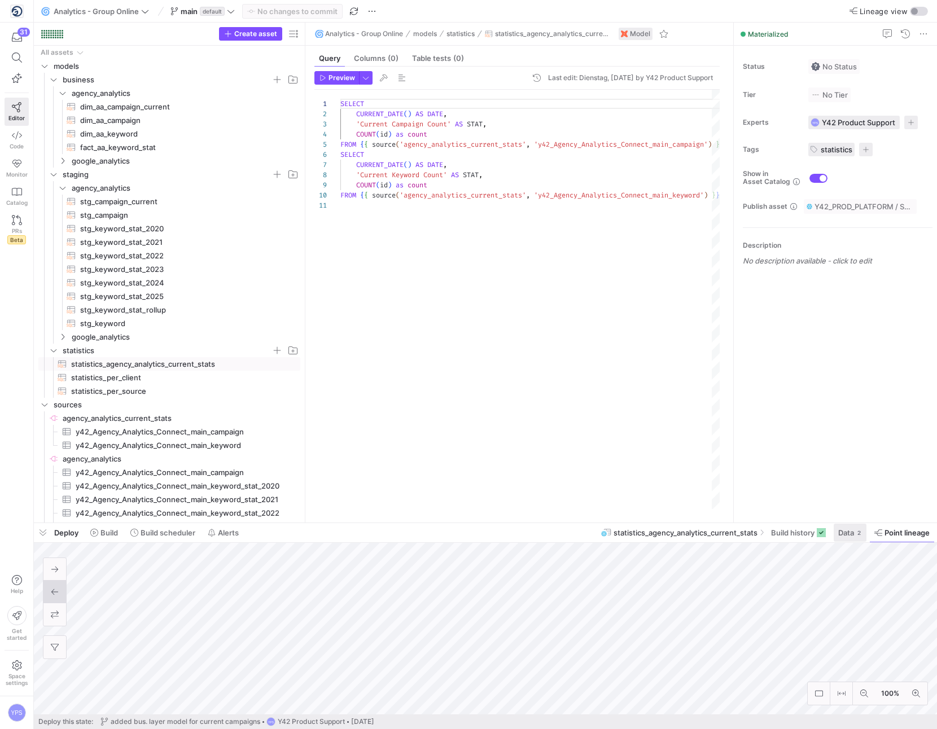
click at [846, 535] on span "Data" at bounding box center [846, 532] width 16 height 9
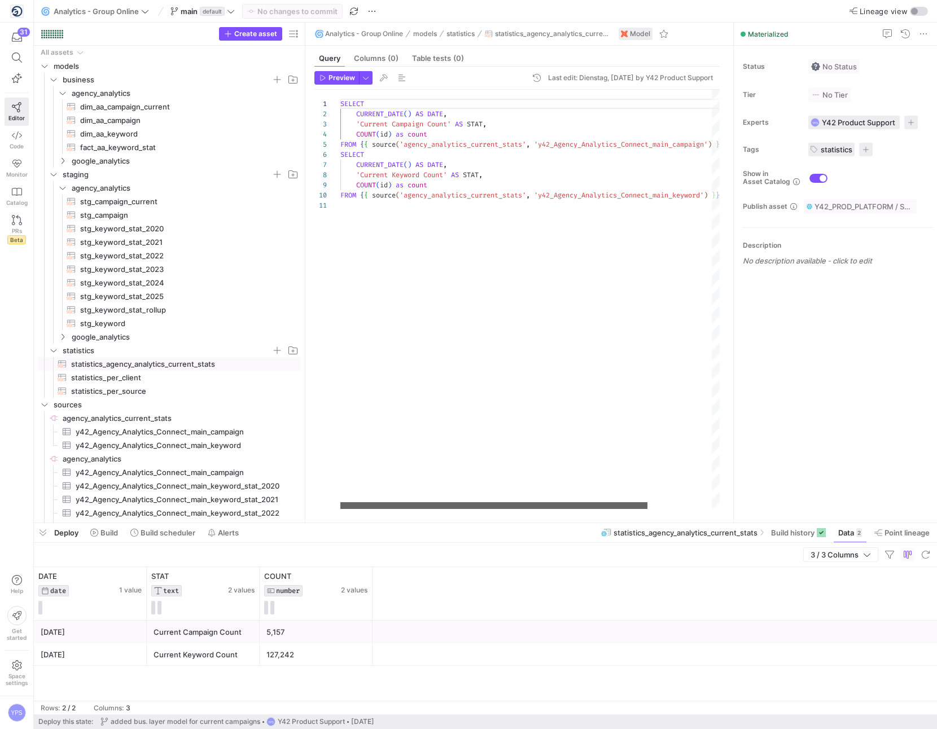
click at [556, 502] on div at bounding box center [493, 505] width 307 height 7
click at [156, 411] on link "agency_analytics_current_stats​​​​​​​​" at bounding box center [169, 418] width 262 height 14
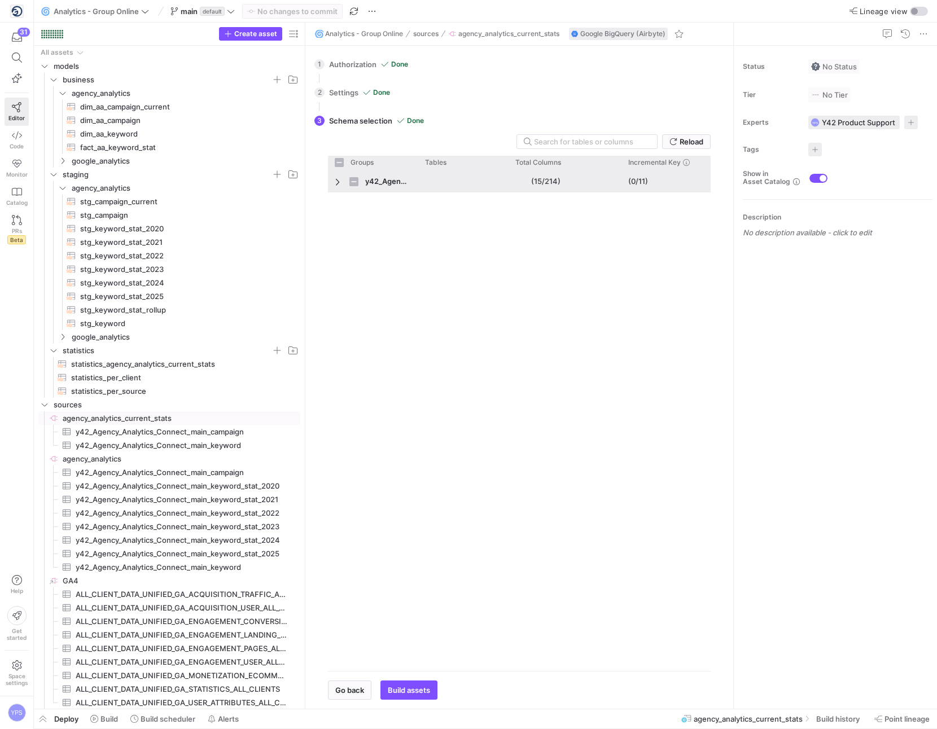
click at [335, 183] on span "Press SPACE to select this row." at bounding box center [339, 181] width 8 height 9
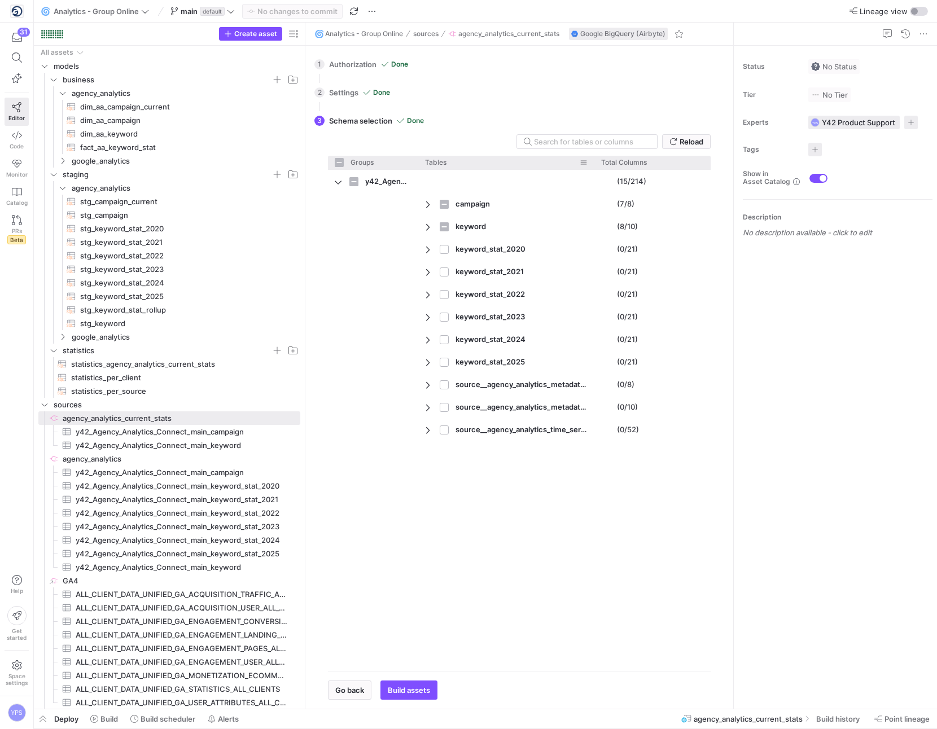
drag, startPoint x: 507, startPoint y: 165, endPoint x: 592, endPoint y: 168, distance: 84.2
click at [592, 168] on div at bounding box center [594, 163] width 5 height 14
click at [425, 205] on span "Press SPACE to select this row." at bounding box center [429, 204] width 8 height 9
checkbox input "false"
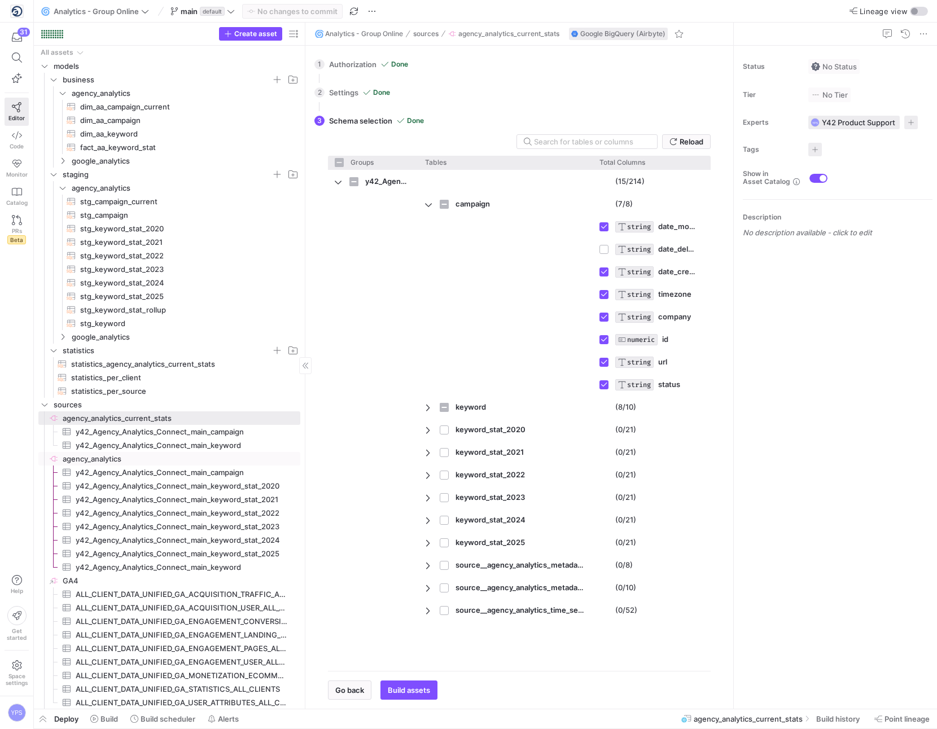
click at [164, 458] on span "agency_analytics​​​​​​​​" at bounding box center [181, 459] width 236 height 13
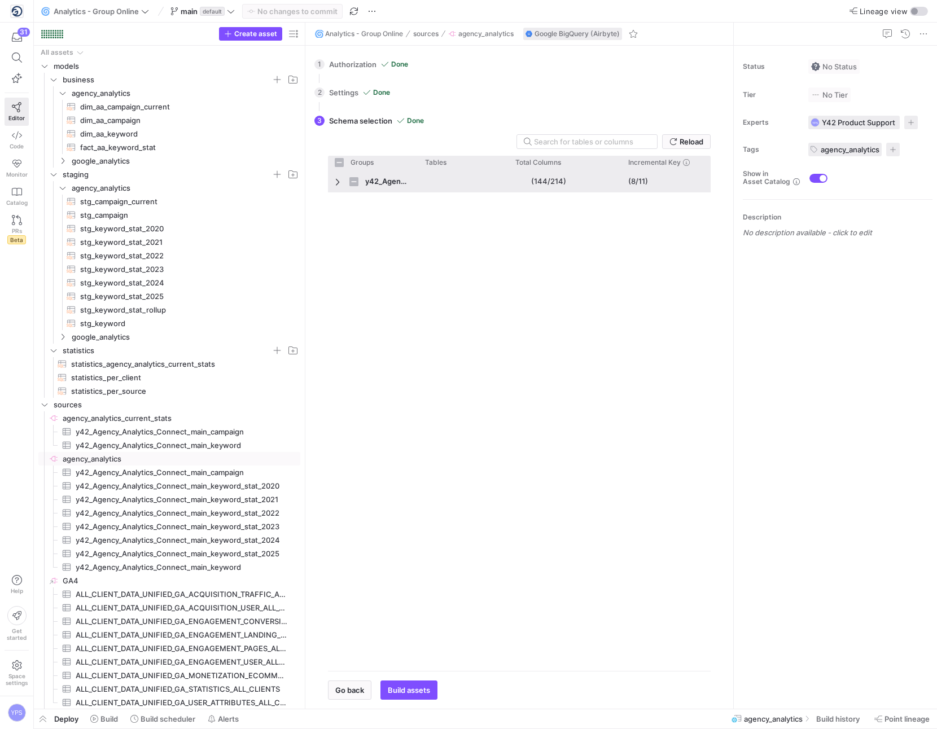
click at [341, 181] on span "Press SPACE to select this row." at bounding box center [339, 181] width 8 height 9
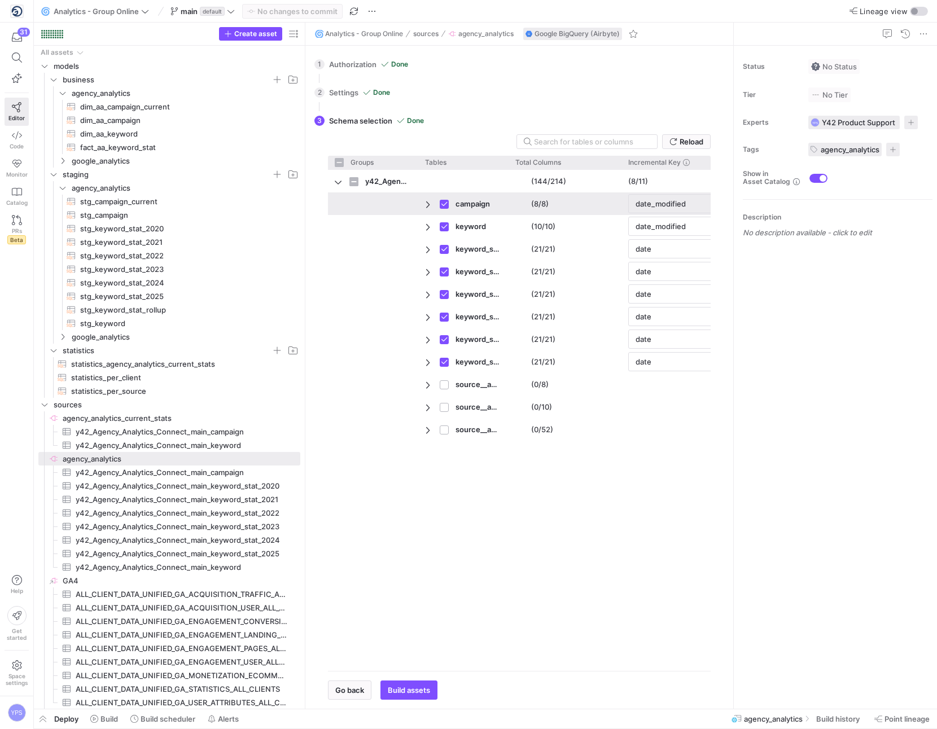
click at [427, 205] on span "Press SPACE to deselect this row." at bounding box center [429, 204] width 8 height 9
checkbox input "false"
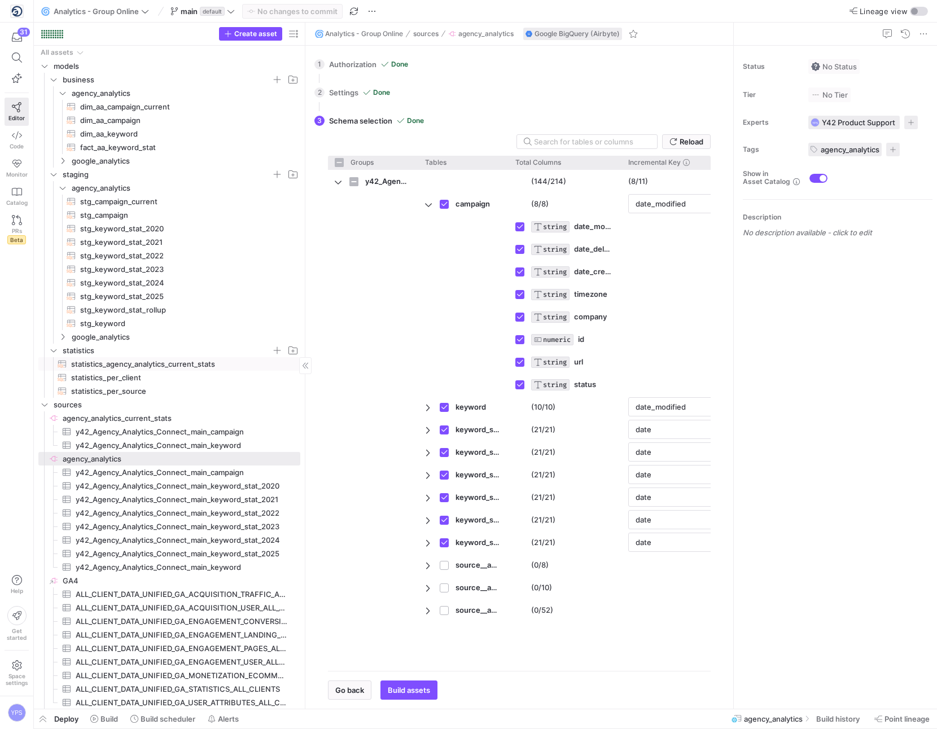
click at [129, 361] on span "statistics_agency_analytics_current_stats​​​​​​​​​​" at bounding box center [179, 364] width 216 height 13
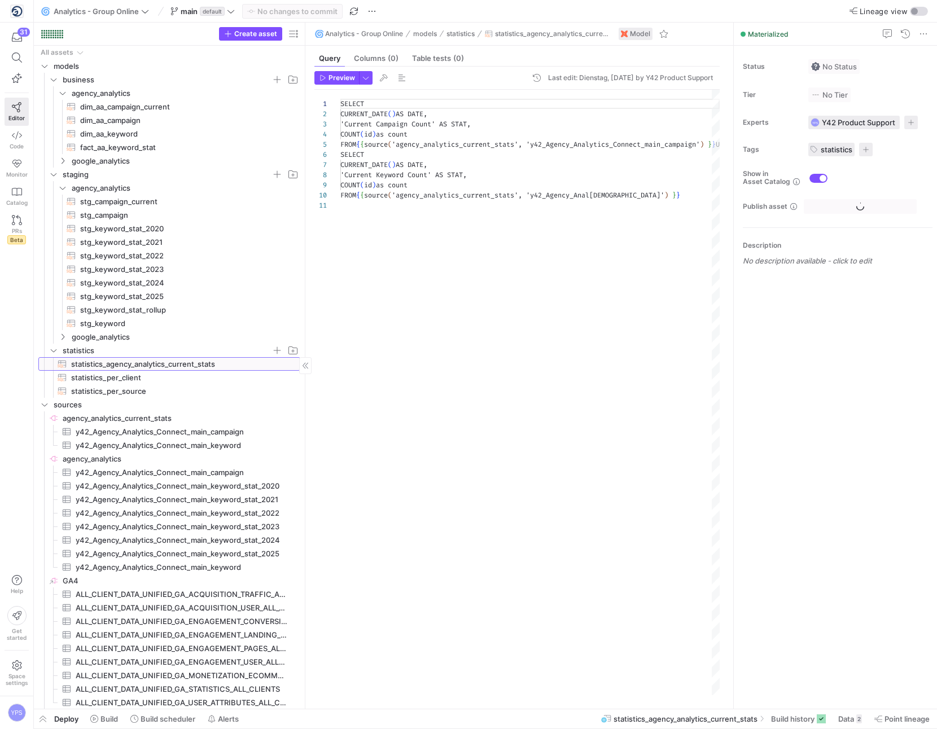
scroll to position [102, 0]
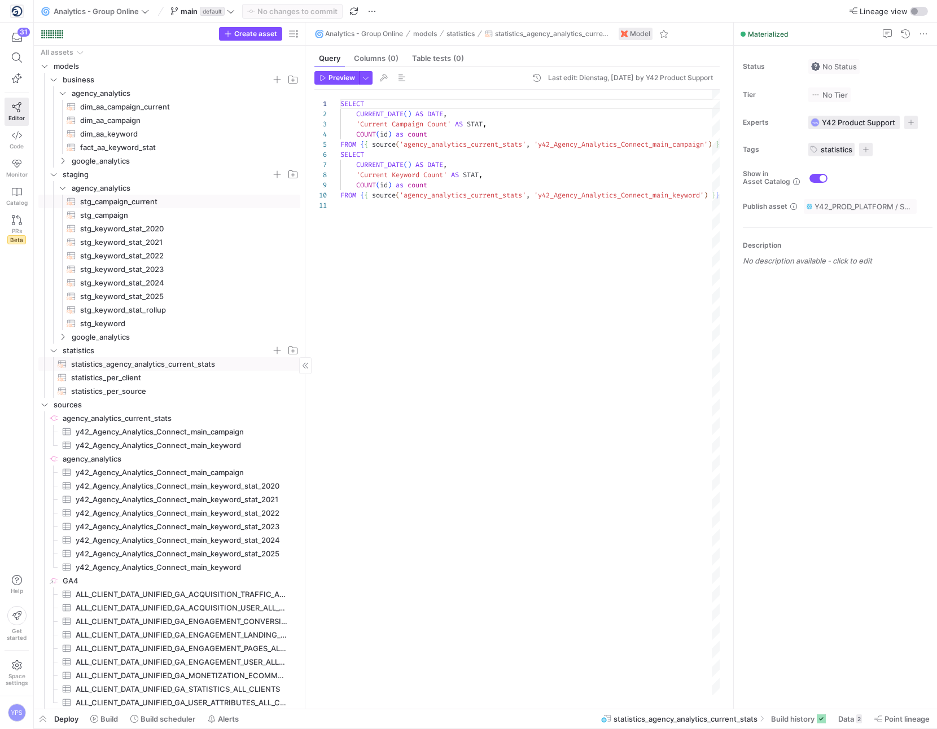
click at [220, 205] on span "stg_campaign_current​​​​​​​​​​" at bounding box center [183, 201] width 207 height 13
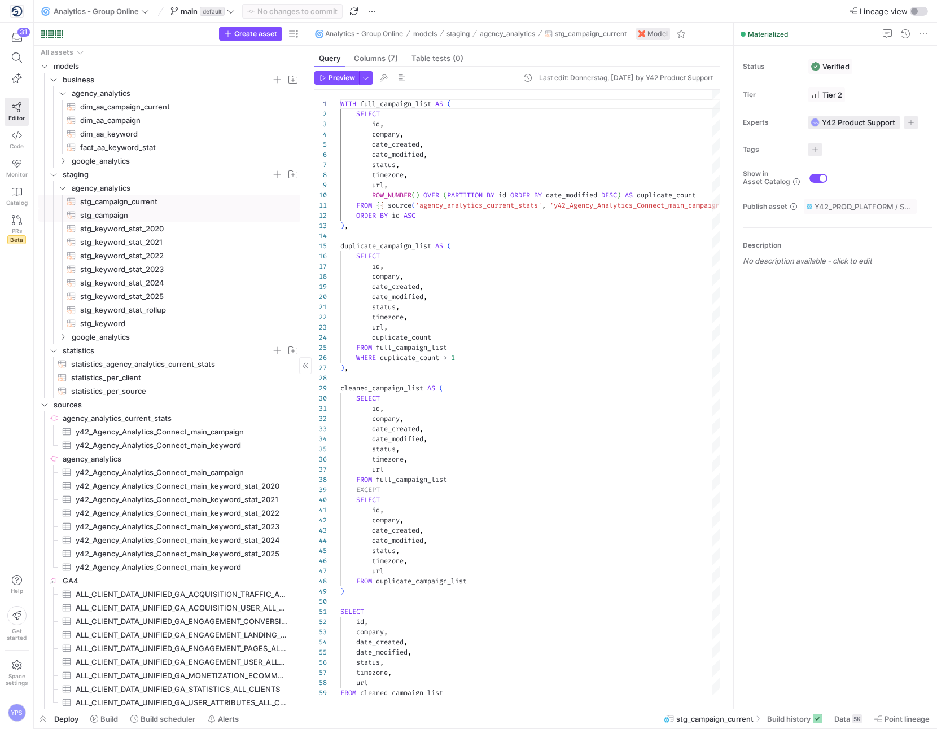
click at [165, 214] on span "stg_campaign​​​​​​​​​​" at bounding box center [183, 215] width 207 height 13
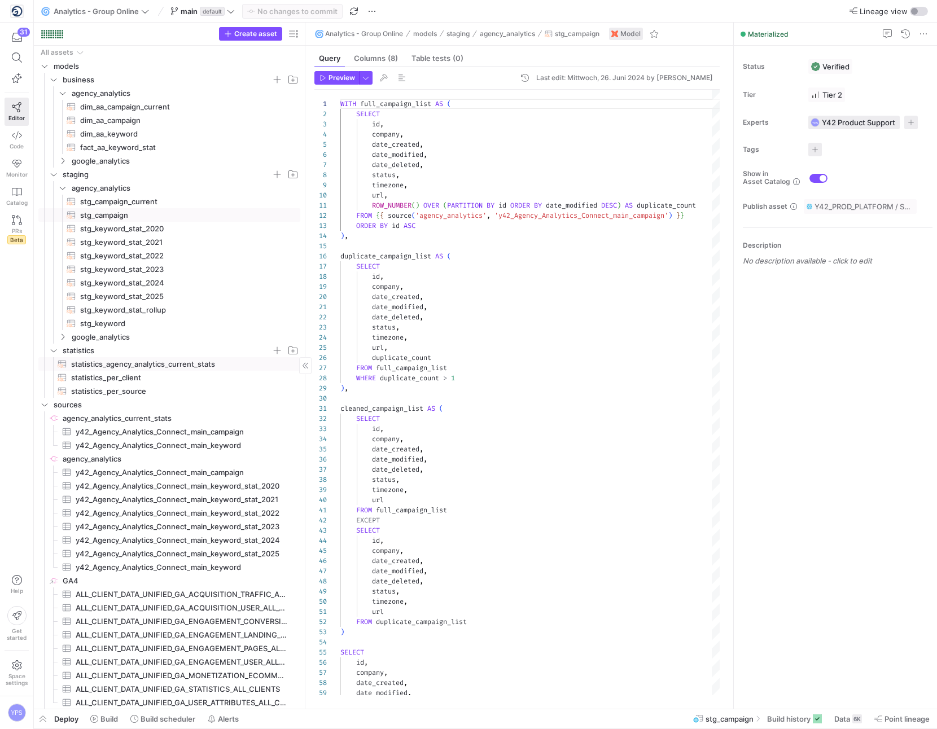
click at [167, 365] on span "statistics_agency_analytics_current_stats​​​​​​​​​​" at bounding box center [179, 364] width 216 height 13
type textarea "SELECT CURRENT_DATE() AS DATE, 'Current Campaign Count' AS STAT, COUNT(id) as c…"
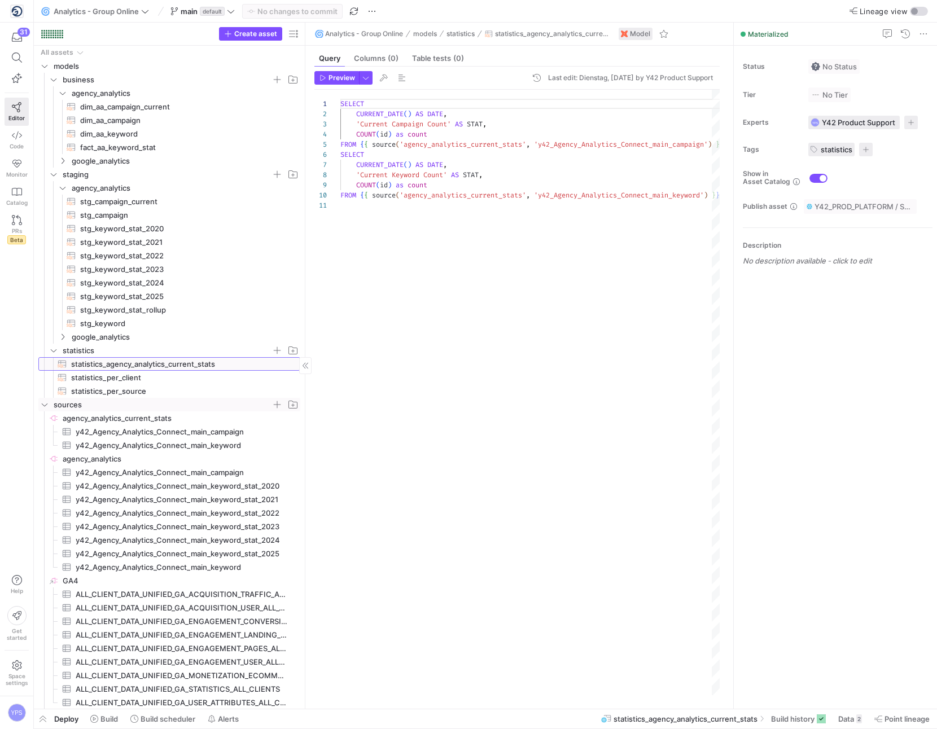
scroll to position [1, 0]
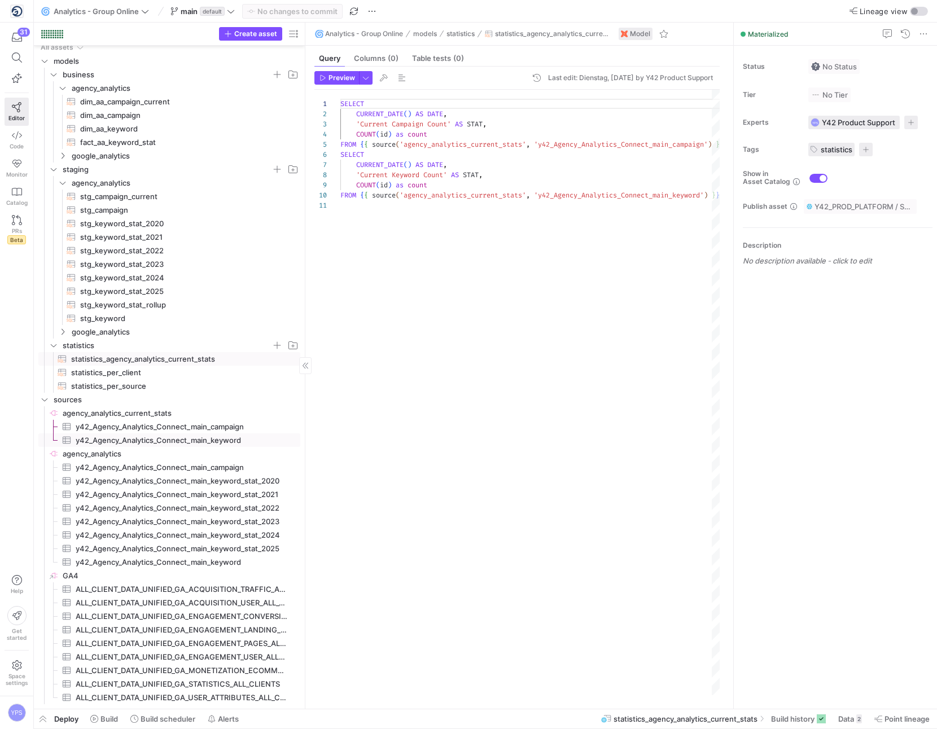
click at [136, 440] on span "y42_Agency_Analytics_Connect_main_keyword​​​​​​​​​" at bounding box center [182, 440] width 212 height 13
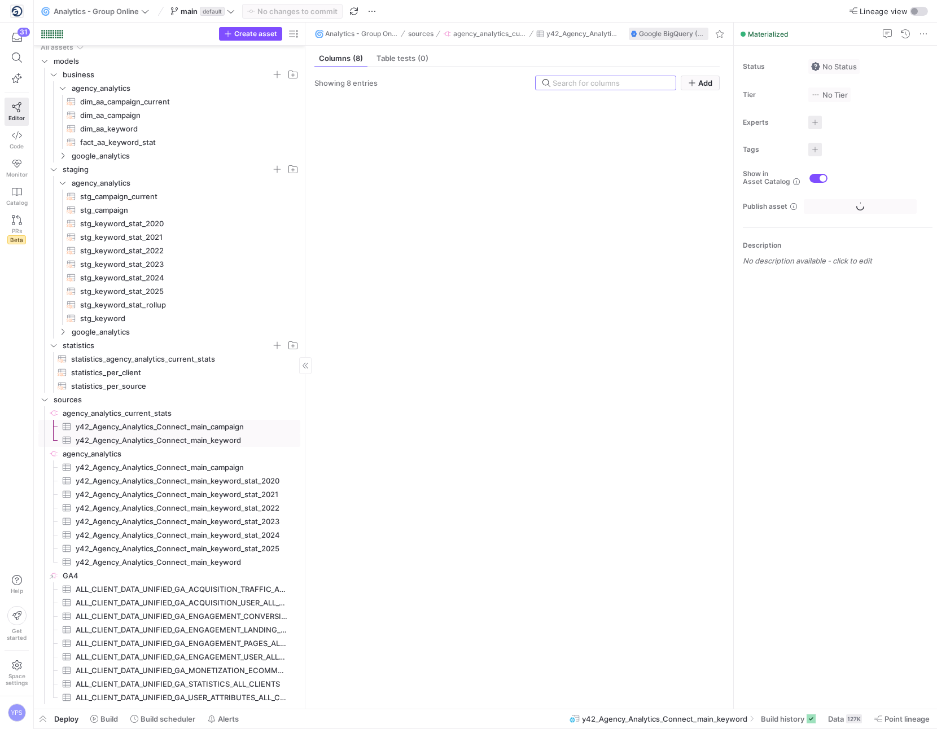
click at [139, 427] on span "y42_Agency_Analytics_Connect_main_campaign​​​​​​​​​" at bounding box center [182, 427] width 212 height 13
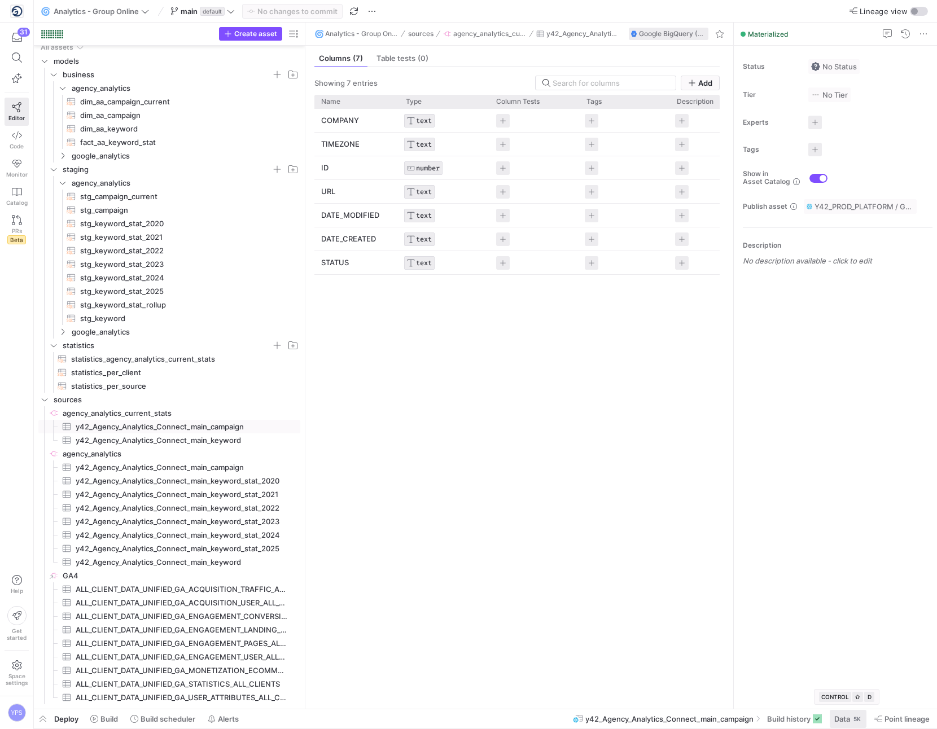
click at [848, 721] on span "Data" at bounding box center [842, 719] width 16 height 9
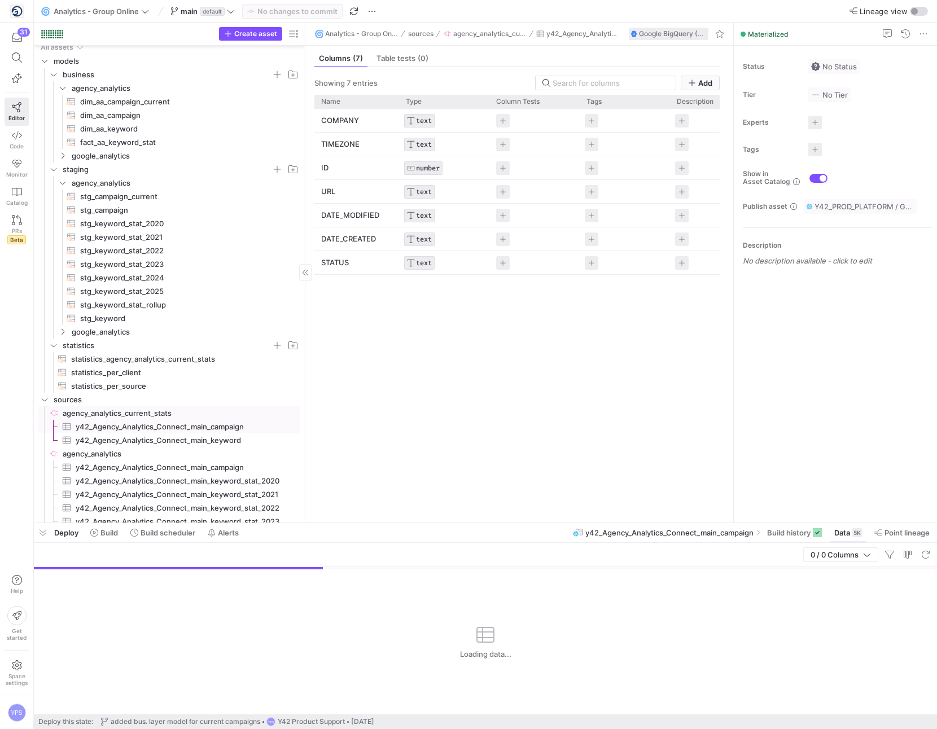
click at [185, 413] on span "agency_analytics_current_stats​​​​​​​​" at bounding box center [181, 413] width 236 height 13
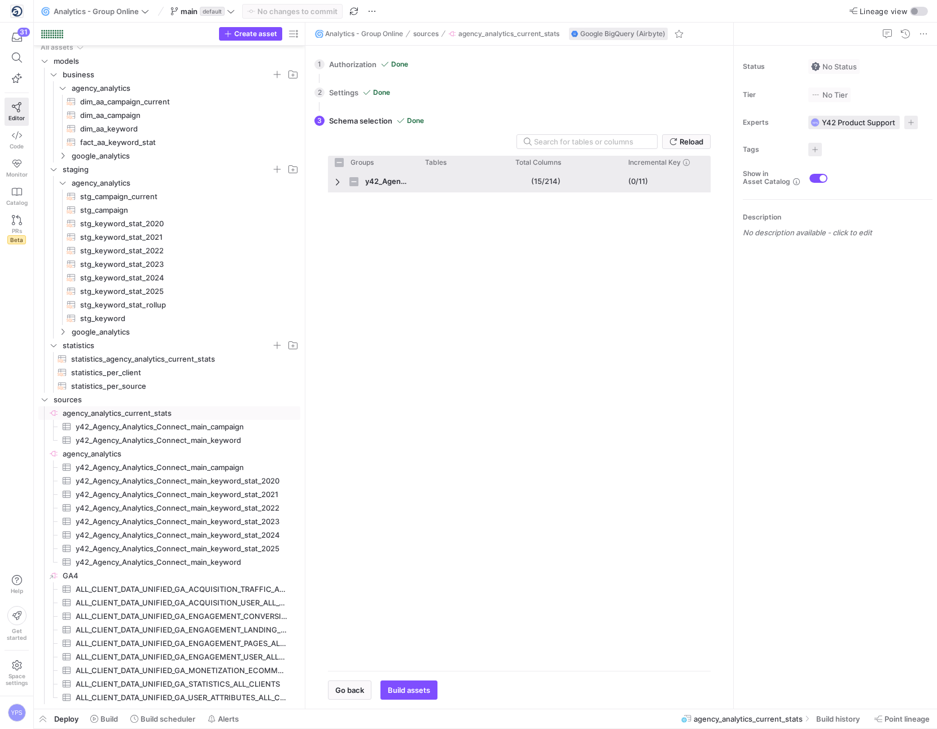
click at [335, 182] on span "Press SPACE to select this row." at bounding box center [339, 181] width 8 height 9
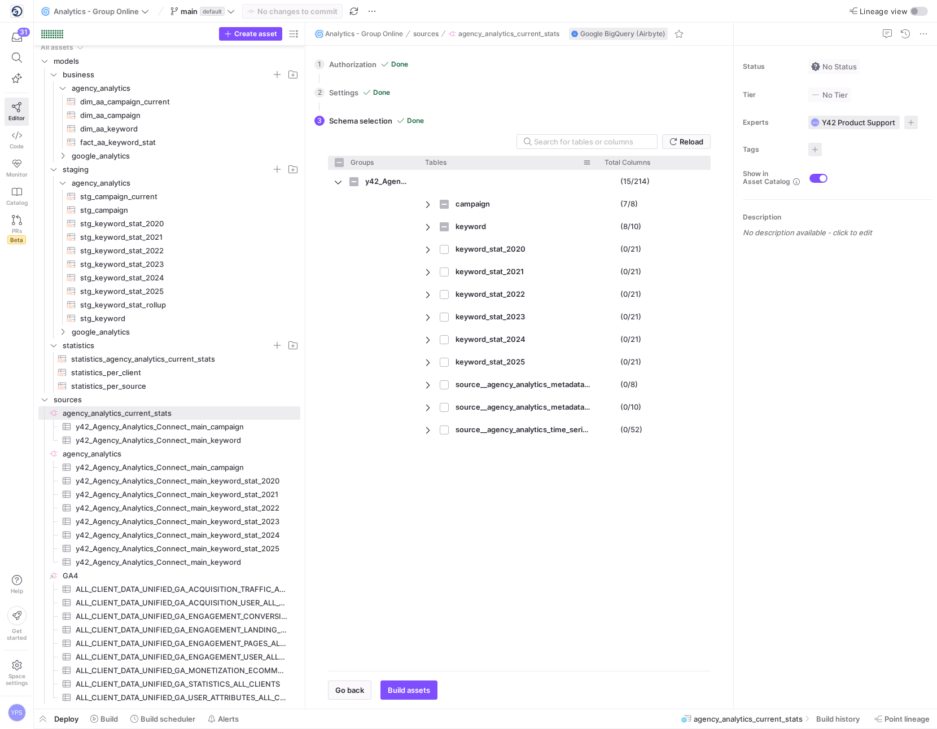
drag, startPoint x: 506, startPoint y: 164, endPoint x: 595, endPoint y: 168, distance: 89.3
click at [595, 168] on div at bounding box center [597, 163] width 5 height 14
click at [429, 200] on span "Press SPACE to select this row." at bounding box center [429, 204] width 8 height 9
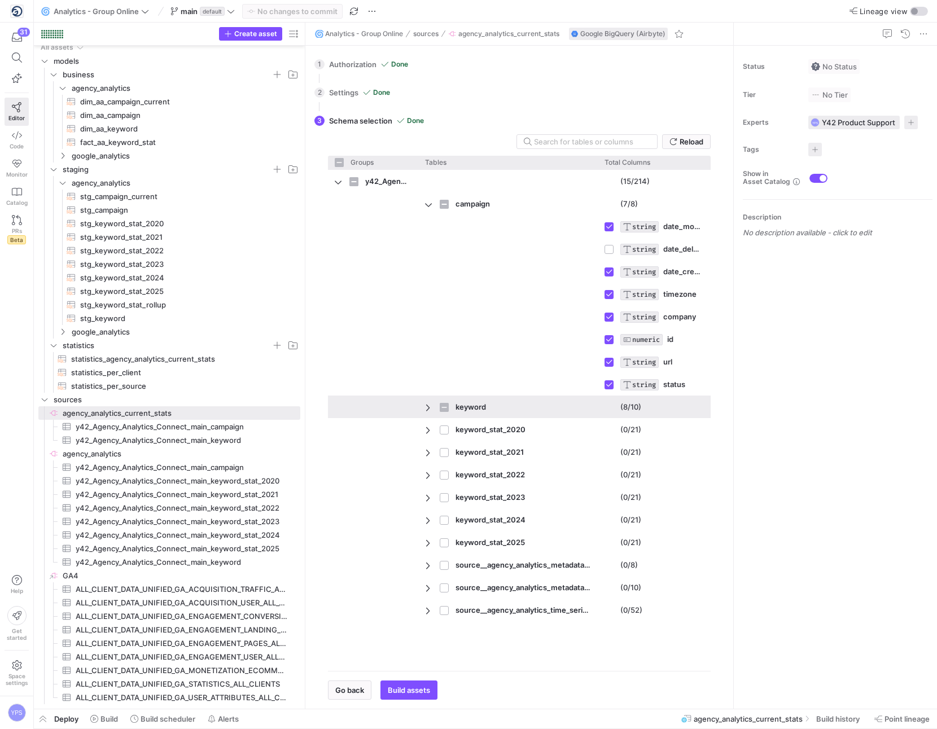
click at [424, 409] on div "keyword" at bounding box center [507, 407] width 179 height 23
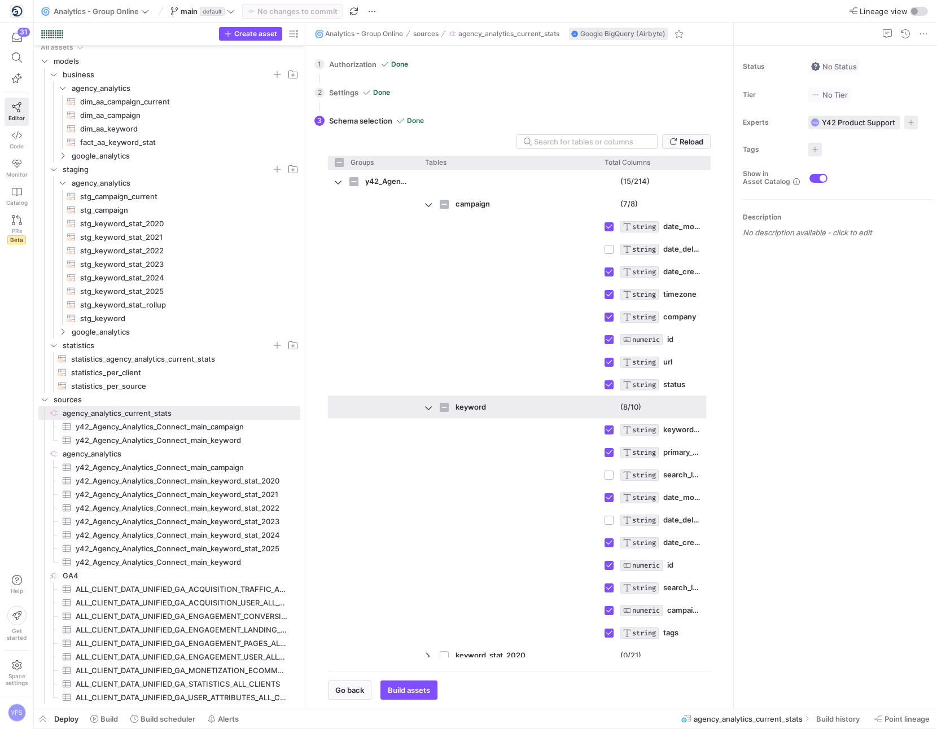
click at [424, 409] on div "keyword" at bounding box center [507, 407] width 179 height 23
checkbox input "false"
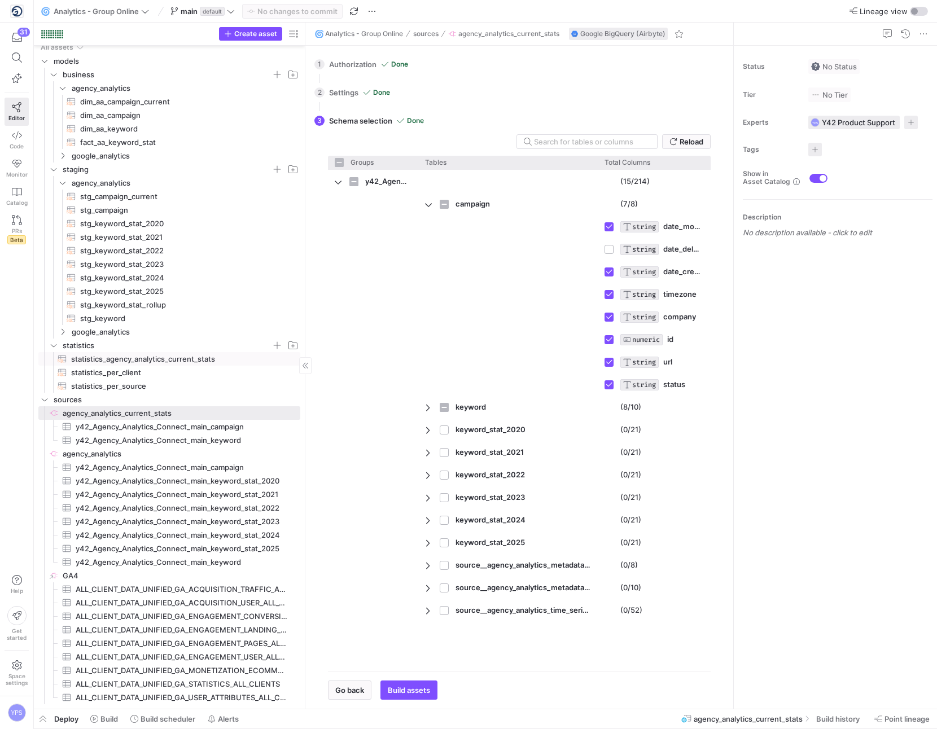
click at [145, 359] on span "statistics_agency_analytics_current_stats​​​​​​​​​​" at bounding box center [179, 359] width 216 height 13
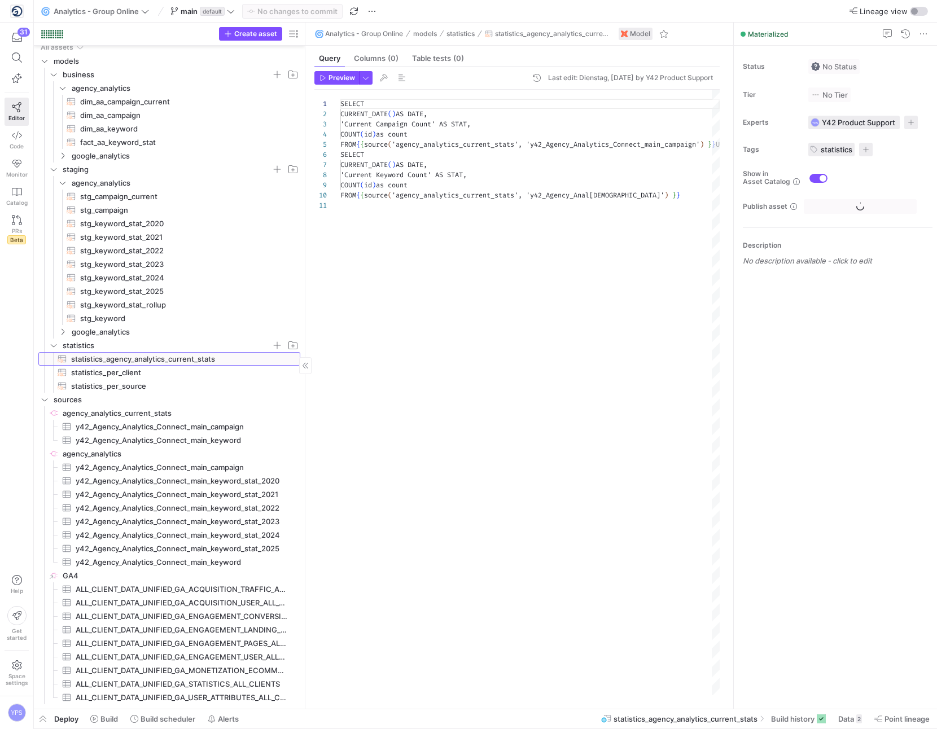
scroll to position [102, 0]
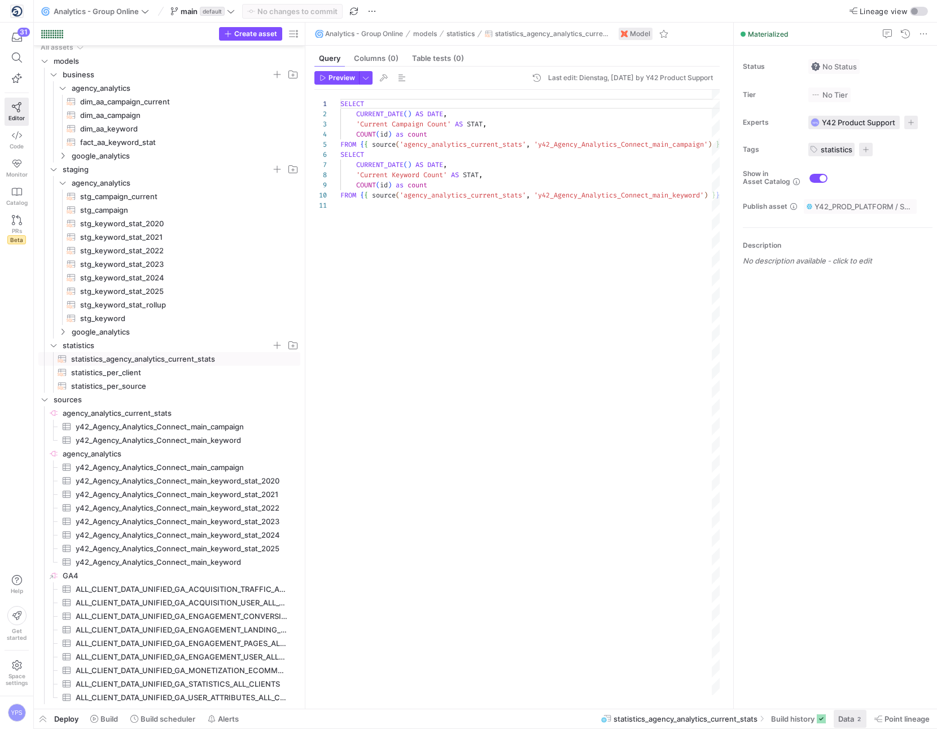
click at [833, 714] on button "Data 2" at bounding box center [850, 719] width 34 height 19
